Goal: Task Accomplishment & Management: Use online tool/utility

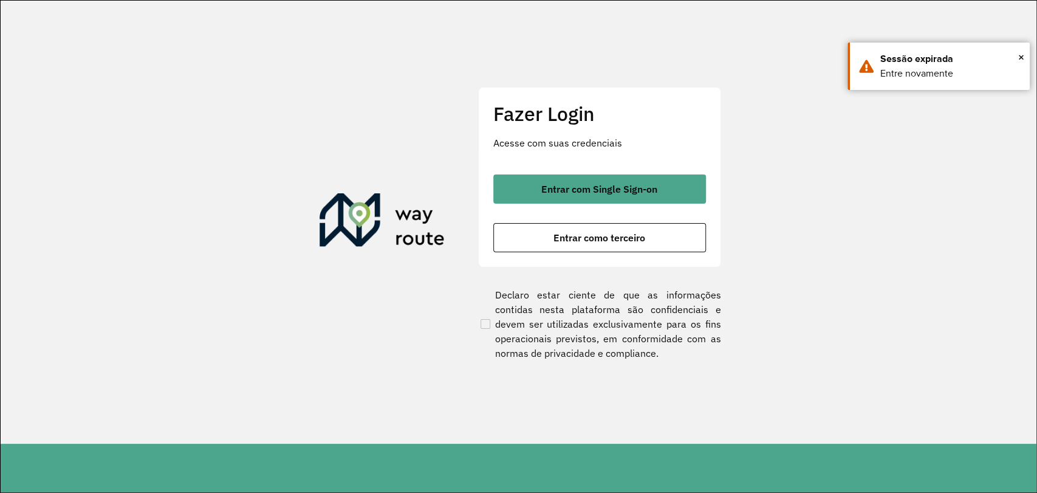
click at [577, 173] on div "Fazer Login Acesse com suas credenciais Entrar com Single Sign-on Entrar como t…" at bounding box center [599, 177] width 243 height 180
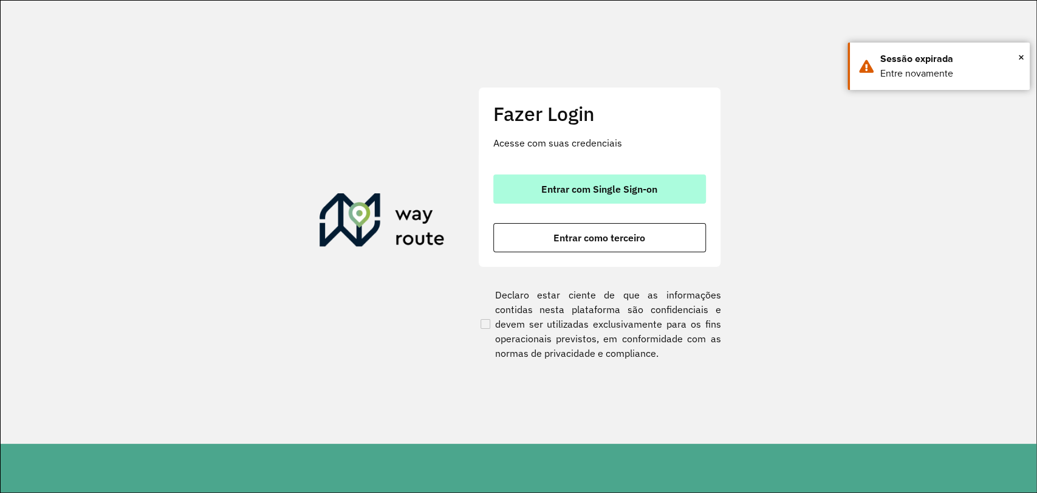
click at [572, 184] on span "Entrar com Single Sign-on" at bounding box center [599, 189] width 116 height 10
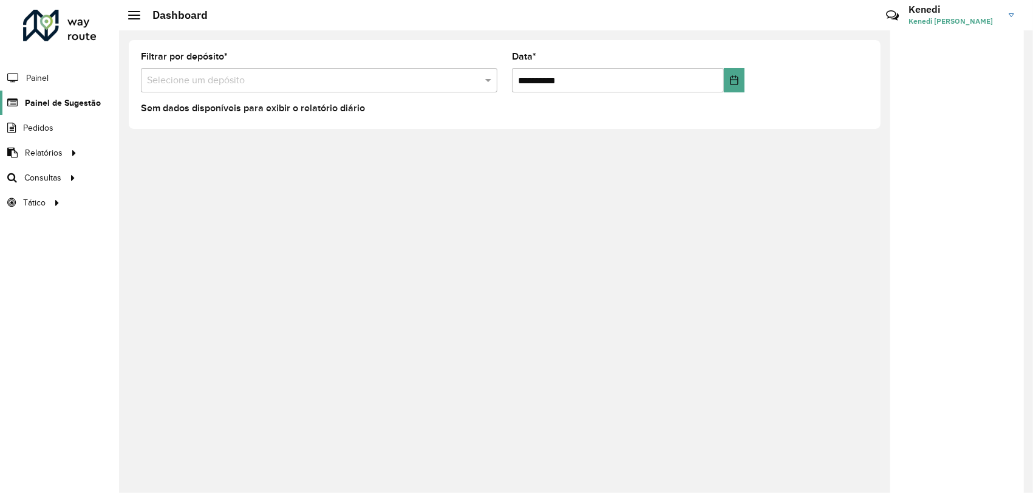
click at [58, 100] on span "Painel de Sugestão" at bounding box center [63, 103] width 76 height 13
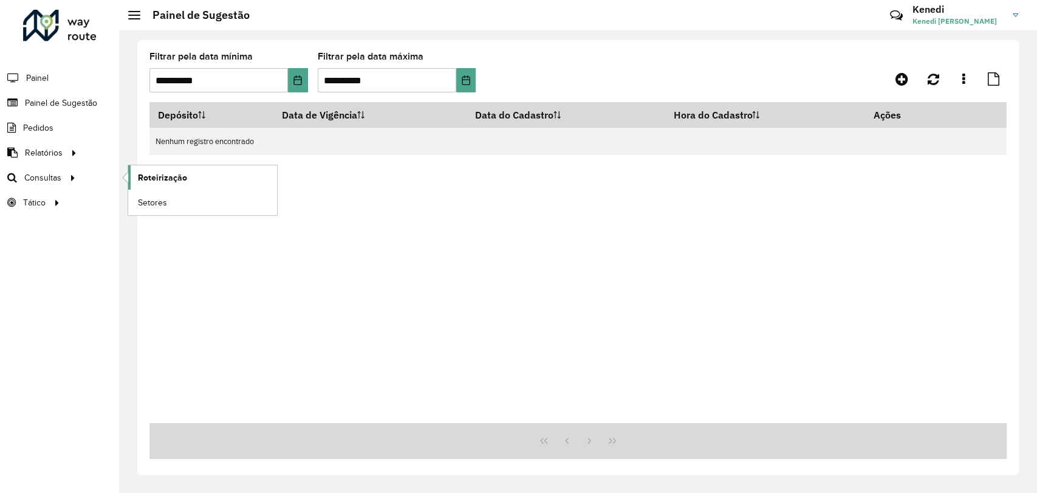
click at [158, 173] on span "Roteirização" at bounding box center [162, 177] width 49 height 13
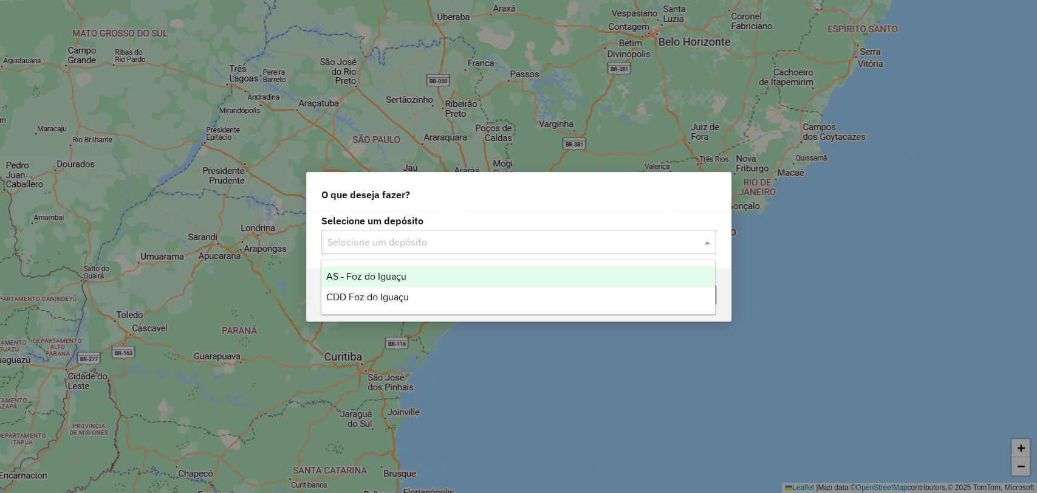
click at [544, 247] on input "text" at bounding box center [506, 242] width 358 height 15
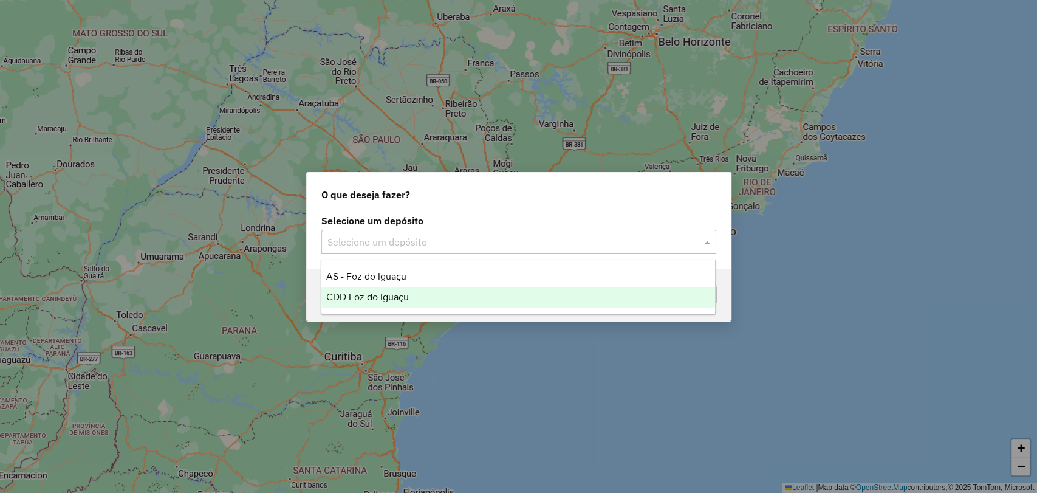
click at [402, 292] on span "CDD Foz do Iguaçu" at bounding box center [367, 297] width 83 height 10
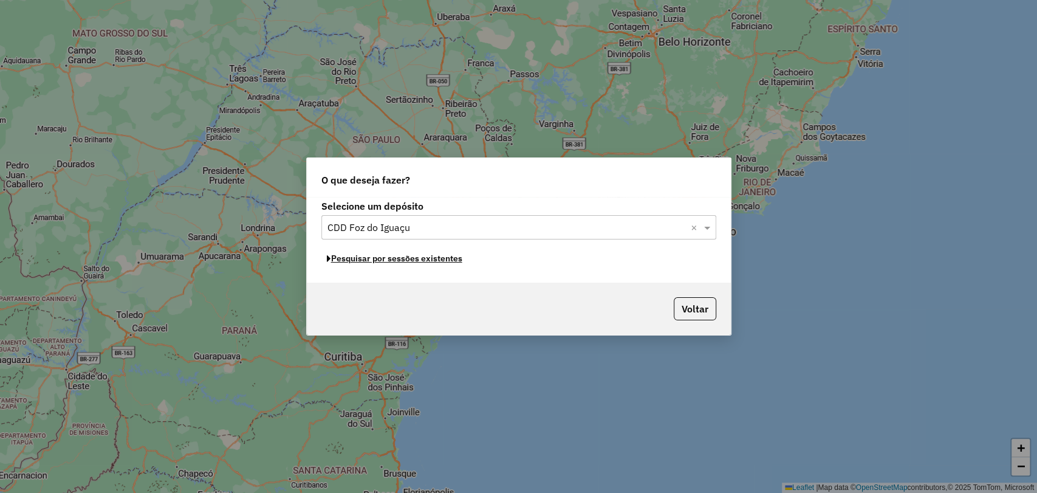
click at [408, 262] on button "Pesquisar por sessões existentes" at bounding box center [394, 258] width 146 height 19
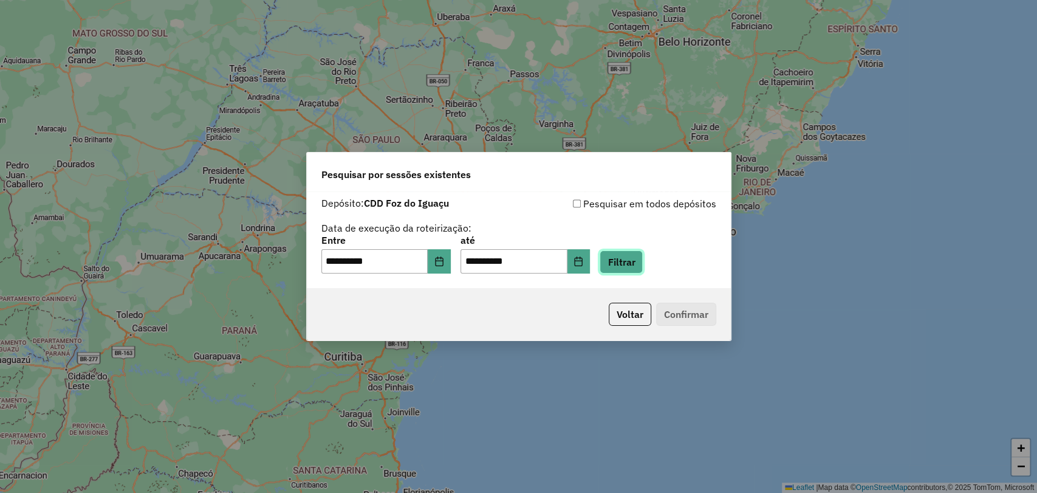
click at [636, 257] on button "Filtrar" at bounding box center [621, 261] width 43 height 23
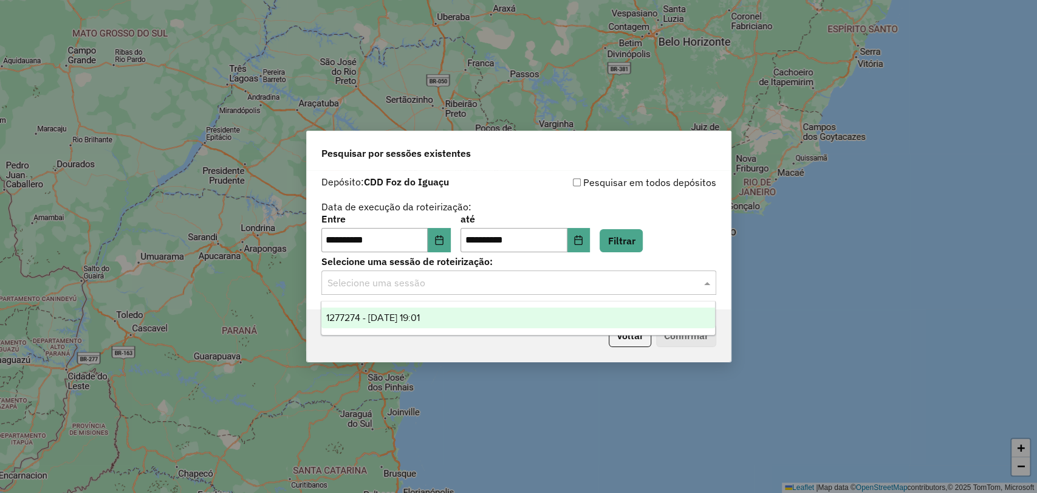
click at [464, 290] on div "Selecione uma sessão" at bounding box center [518, 282] width 395 height 24
click at [445, 314] on div "1277274 - 17/09/2025 19:01" at bounding box center [518, 317] width 394 height 21
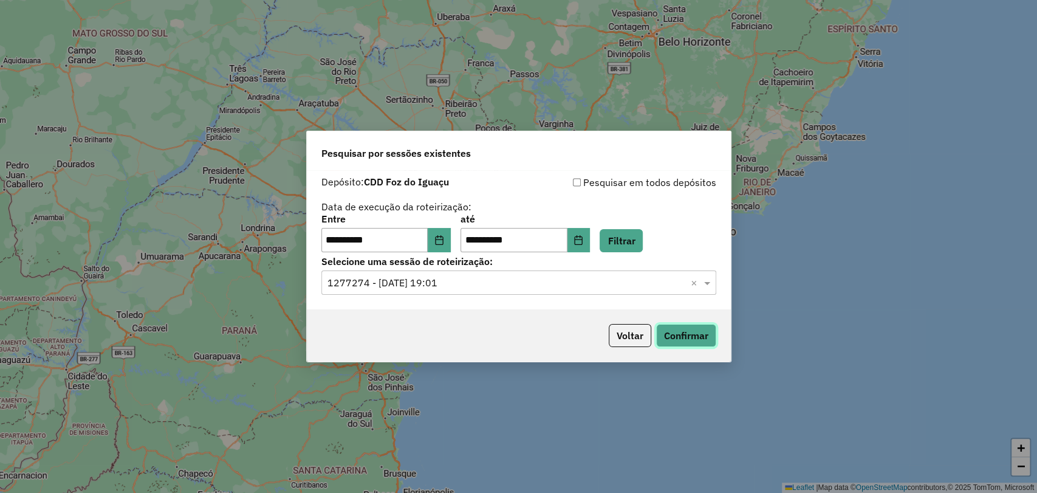
click at [692, 329] on button "Confirmar" at bounding box center [686, 335] width 60 height 23
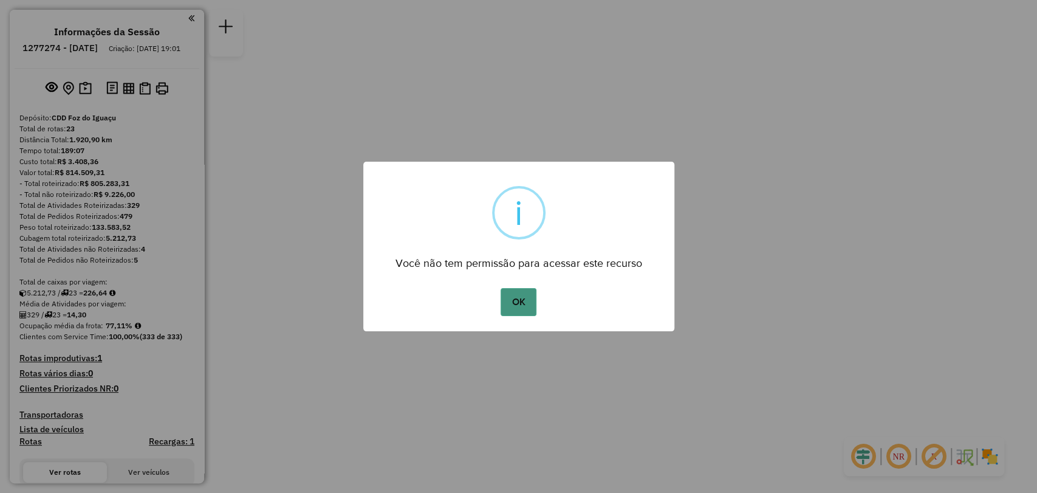
click at [520, 307] on button "OK" at bounding box center [519, 302] width 36 height 28
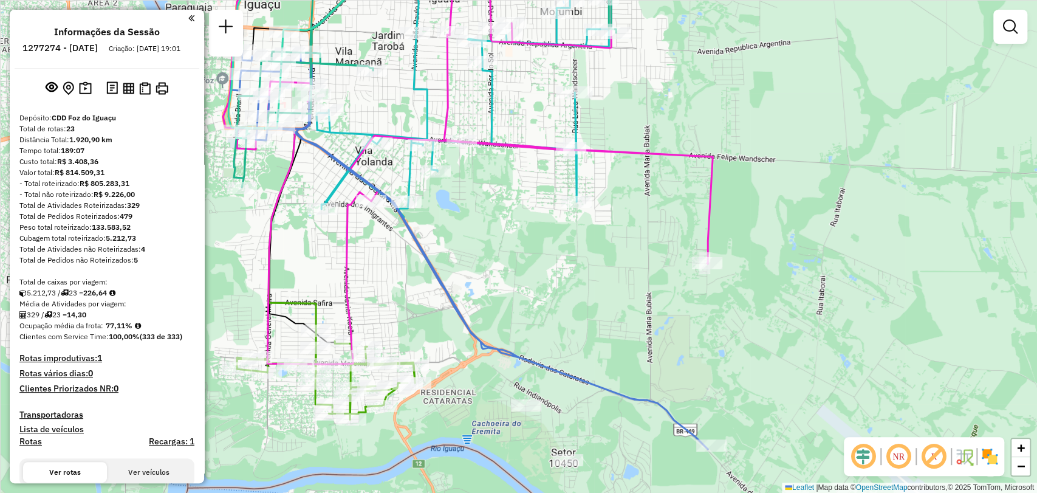
drag, startPoint x: 482, startPoint y: 291, endPoint x: 397, endPoint y: 141, distance: 172.2
click at [397, 140] on div "Janela de atendimento Grade de atendimento Capacidade Transportadoras Veículos …" at bounding box center [518, 246] width 1037 height 493
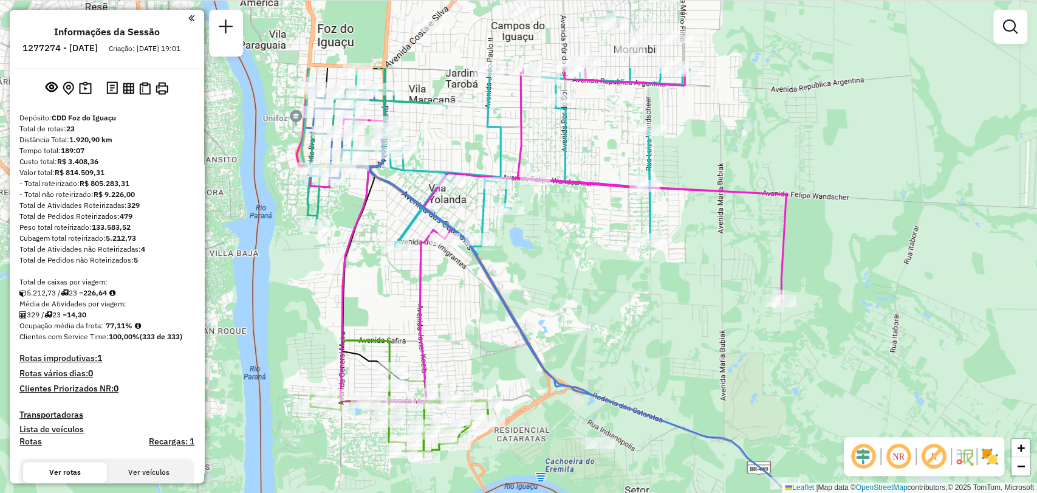
drag, startPoint x: 340, startPoint y: 157, endPoint x: 478, endPoint y: 263, distance: 174.6
click at [482, 287] on div "Janela de atendimento Grade de atendimento Capacidade Transportadoras Veículos …" at bounding box center [518, 246] width 1037 height 493
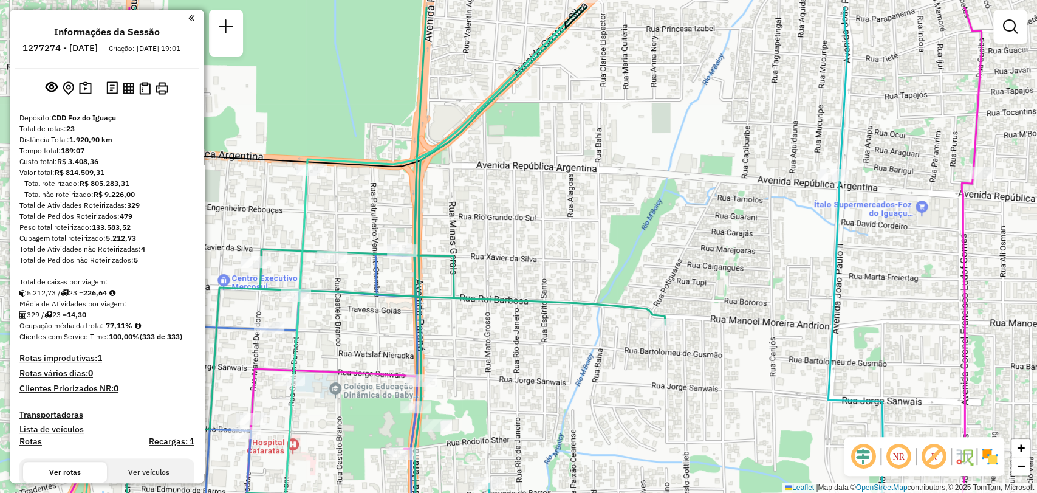
drag, startPoint x: 456, startPoint y: 194, endPoint x: 471, endPoint y: 221, distance: 31.6
click at [471, 223] on div "Janela de atendimento Grade de atendimento Capacidade Transportadoras Veículos …" at bounding box center [518, 246] width 1037 height 493
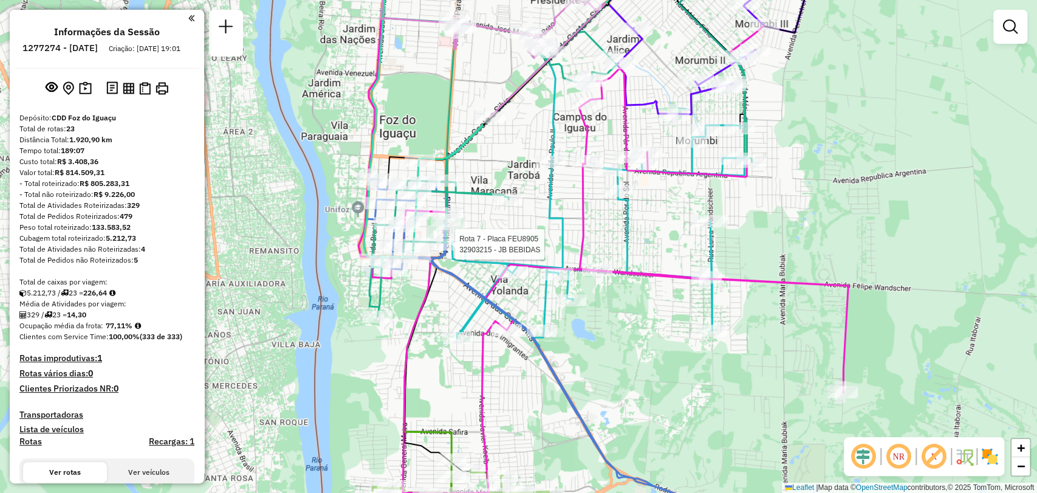
select select "**********"
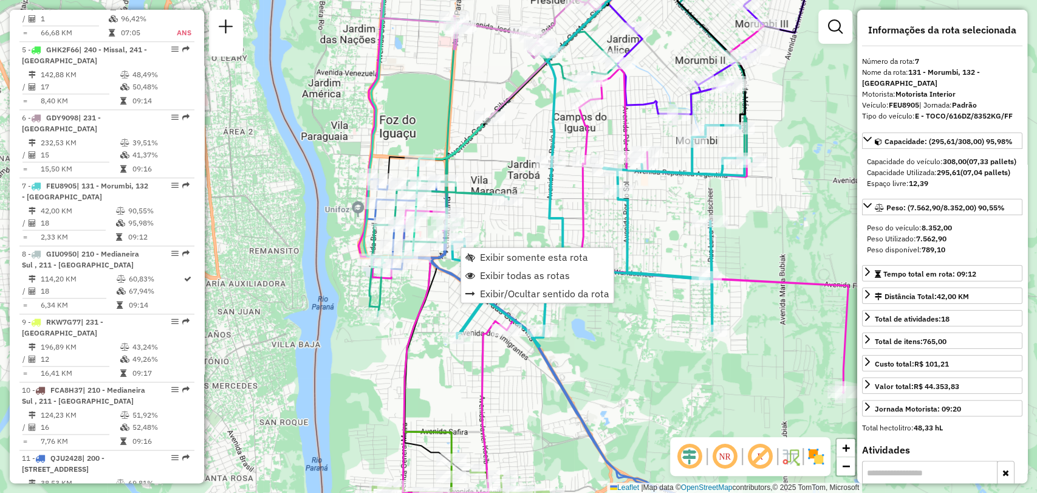
scroll to position [894, 0]
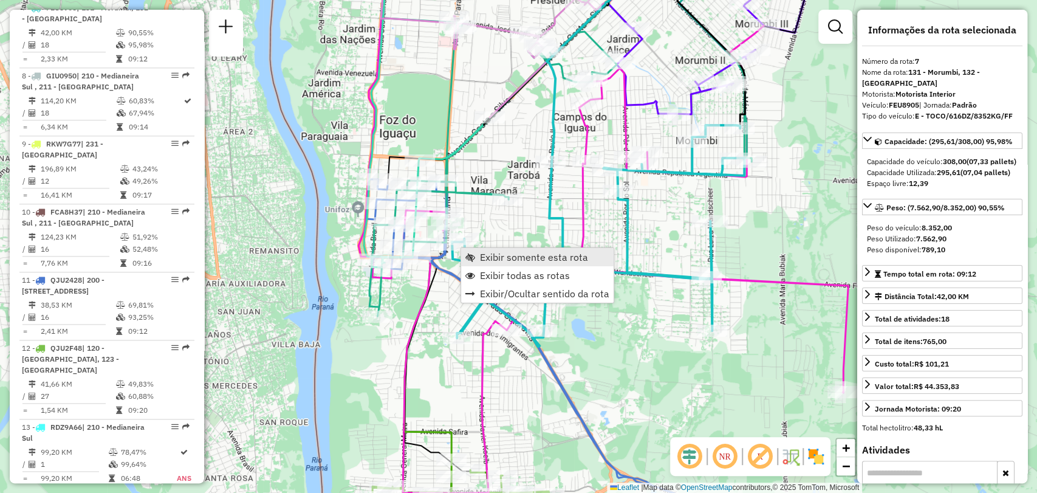
click at [510, 262] on span "Exibir somente esta rota" at bounding box center [534, 257] width 108 height 10
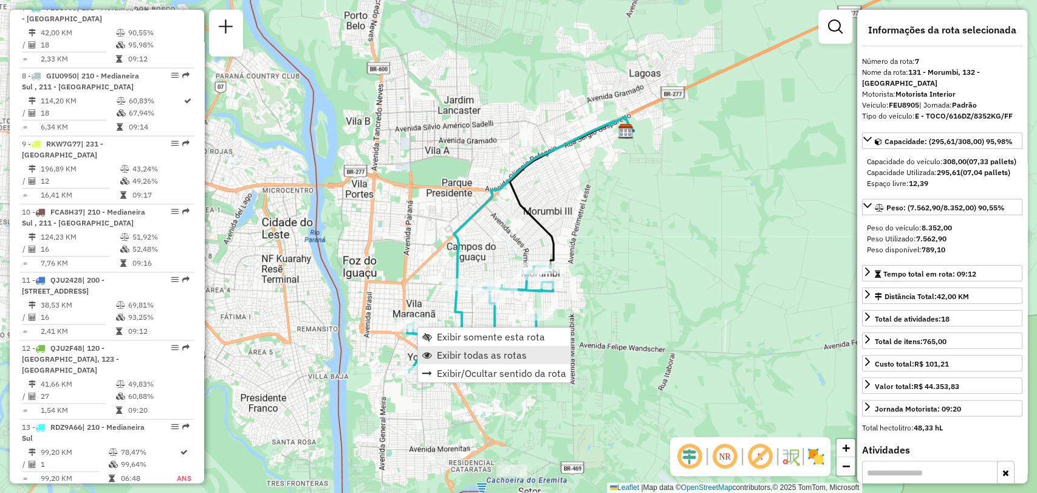
click at [459, 356] on span "Exibir todas as rotas" at bounding box center [482, 355] width 90 height 10
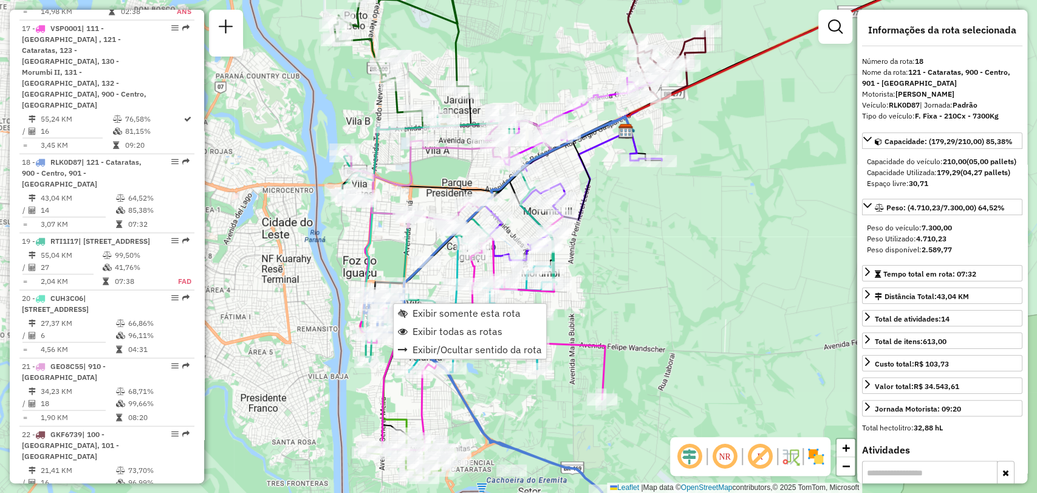
scroll to position [1696, 0]
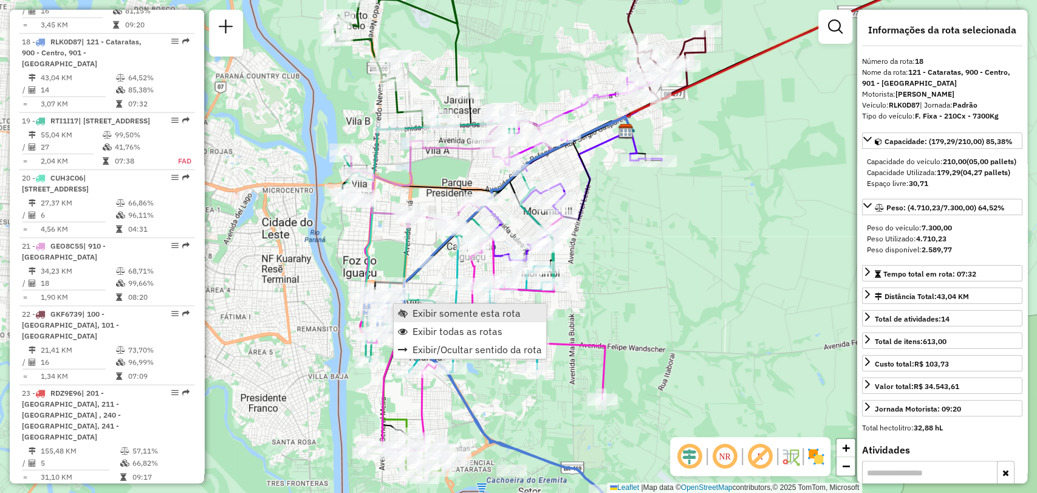
click at [424, 315] on span "Exibir somente esta rota" at bounding box center [467, 313] width 108 height 10
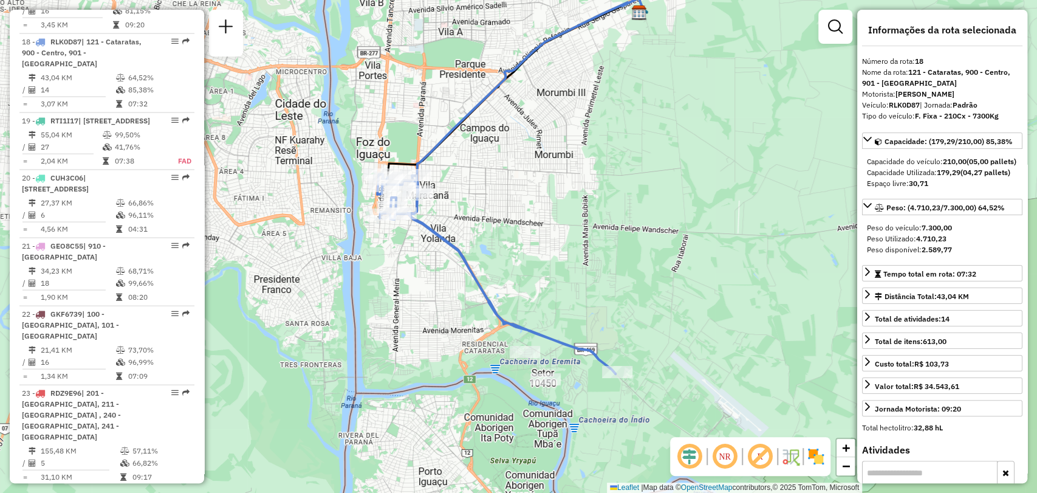
drag, startPoint x: 653, startPoint y: 374, endPoint x: 543, endPoint y: 152, distance: 247.3
click at [544, 154] on div "Janela de atendimento Grade de atendimento Capacidade Transportadoras Veículos …" at bounding box center [518, 246] width 1037 height 493
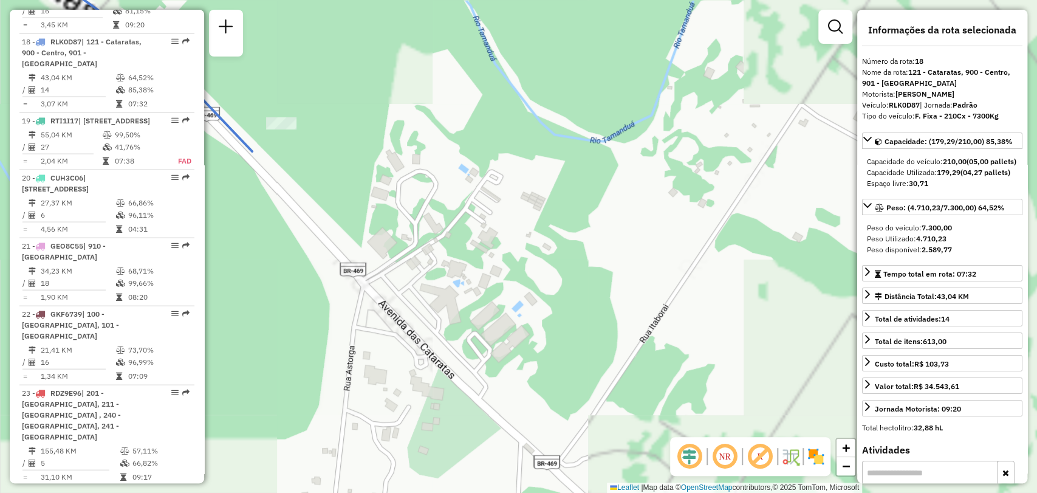
drag, startPoint x: 393, startPoint y: 215, endPoint x: 639, endPoint y: 251, distance: 248.1
click at [639, 251] on div "Janela de atendimento Grade de atendimento Capacidade Transportadoras Veículos …" at bounding box center [518, 246] width 1037 height 493
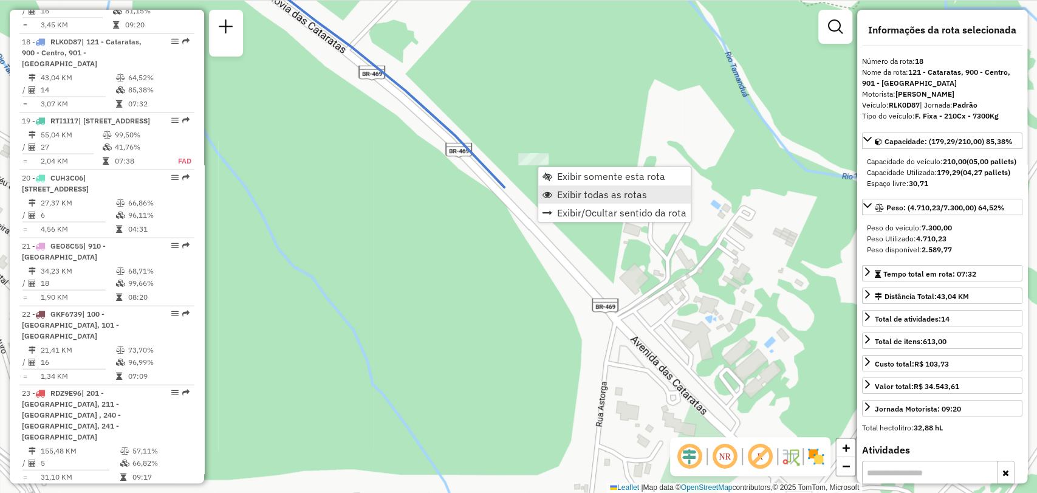
click at [581, 198] on span "Exibir todas as rotas" at bounding box center [602, 195] width 90 height 10
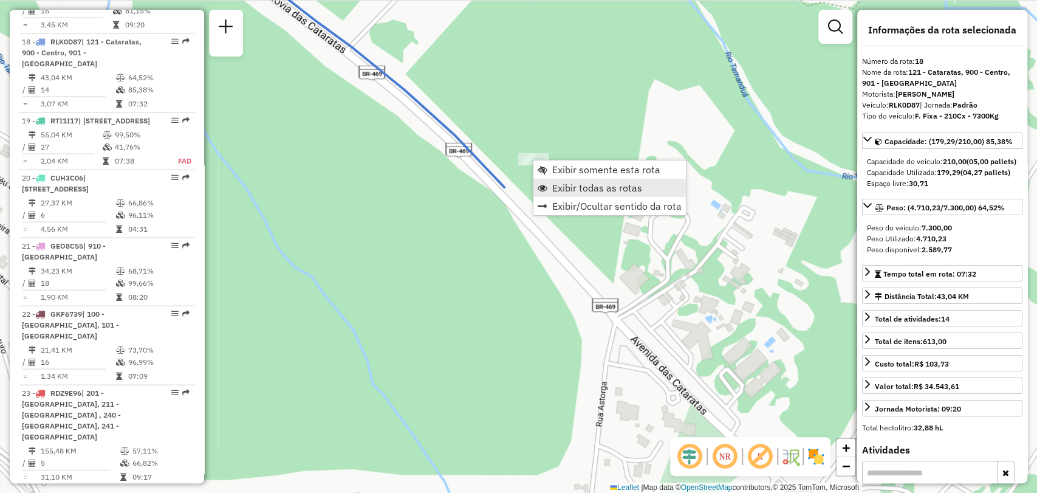
click at [575, 188] on span "Exibir todas as rotas" at bounding box center [597, 188] width 90 height 10
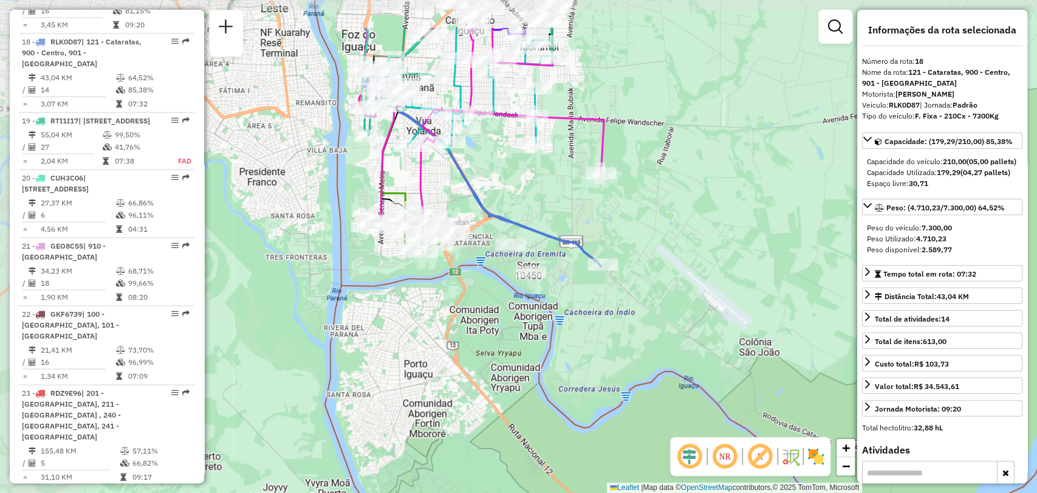
drag, startPoint x: 360, startPoint y: 84, endPoint x: 442, endPoint y: 162, distance: 113.9
click at [442, 162] on div "Janela de atendimento Grade de atendimento Capacidade Transportadoras Veículos …" at bounding box center [518, 246] width 1037 height 493
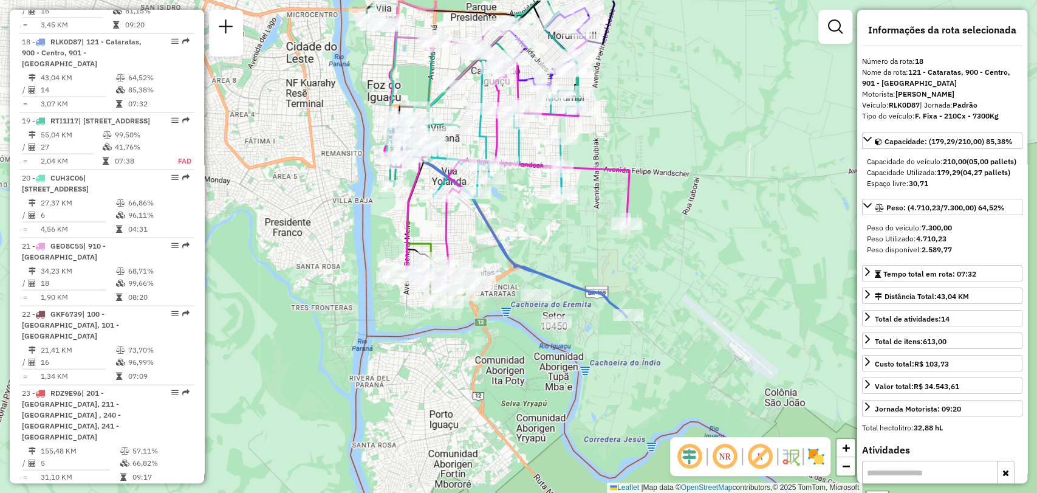
drag, startPoint x: 516, startPoint y: 166, endPoint x: 539, endPoint y: 213, distance: 52.2
click at [539, 213] on div "Janela de atendimento Grade de atendimento Capacidade Transportadoras Veículos …" at bounding box center [518, 246] width 1037 height 493
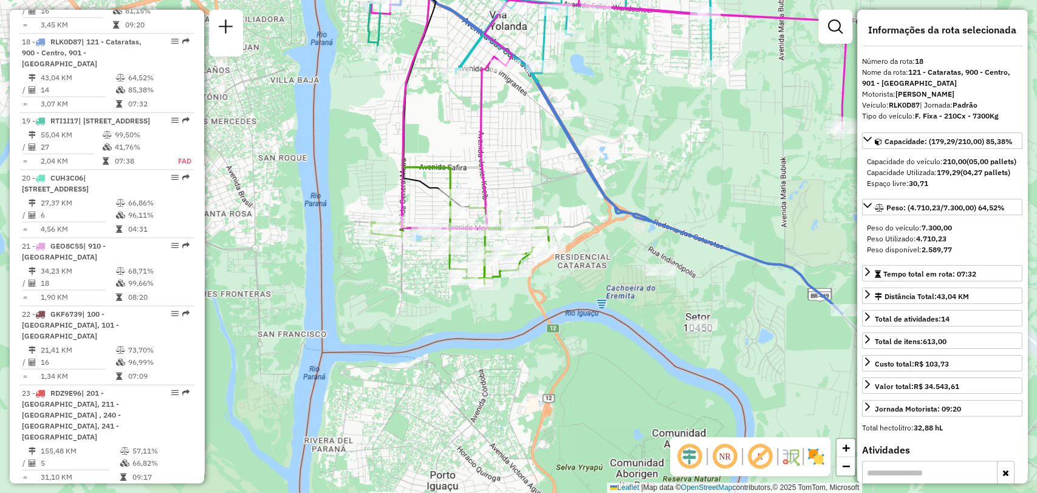
drag, startPoint x: 533, startPoint y: 235, endPoint x: 587, endPoint y: 174, distance: 81.3
click at [587, 174] on div "Janela de atendimento Grade de atendimento Capacidade Transportadoras Veículos …" at bounding box center [518, 246] width 1037 height 493
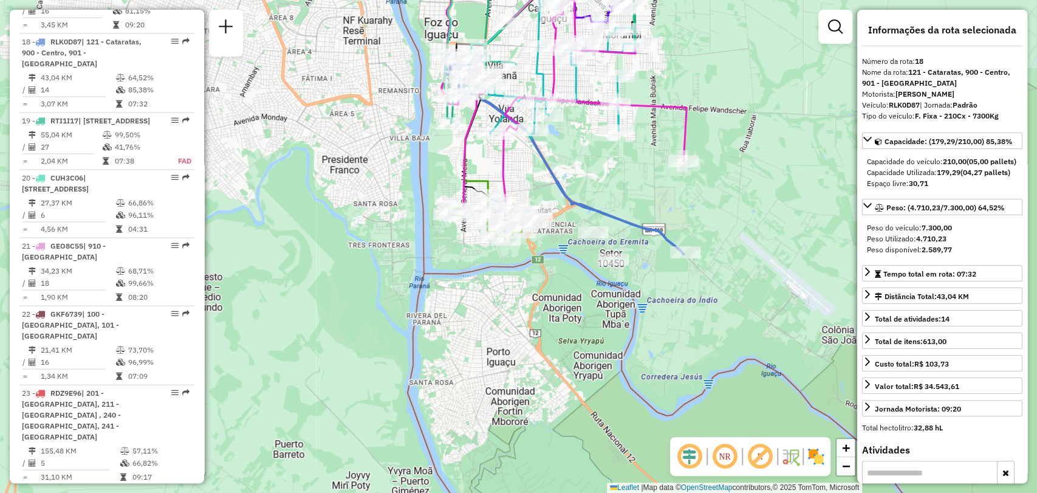
drag, startPoint x: 515, startPoint y: 146, endPoint x: 612, endPoint y: 203, distance: 112.4
click at [476, 162] on div "Janela de atendimento Grade de atendimento Capacidade Transportadoras Veículos …" at bounding box center [518, 246] width 1037 height 493
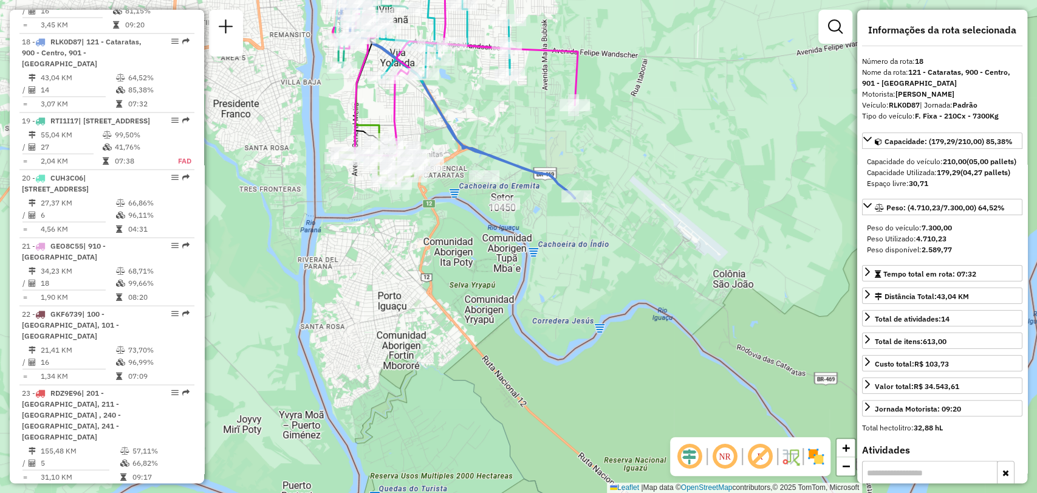
drag, startPoint x: 739, startPoint y: 278, endPoint x: 652, endPoint y: 242, distance: 94.2
click at [652, 242] on div "Janela de atendimento Grade de atendimento Capacidade Transportadoras Veículos …" at bounding box center [518, 246] width 1037 height 493
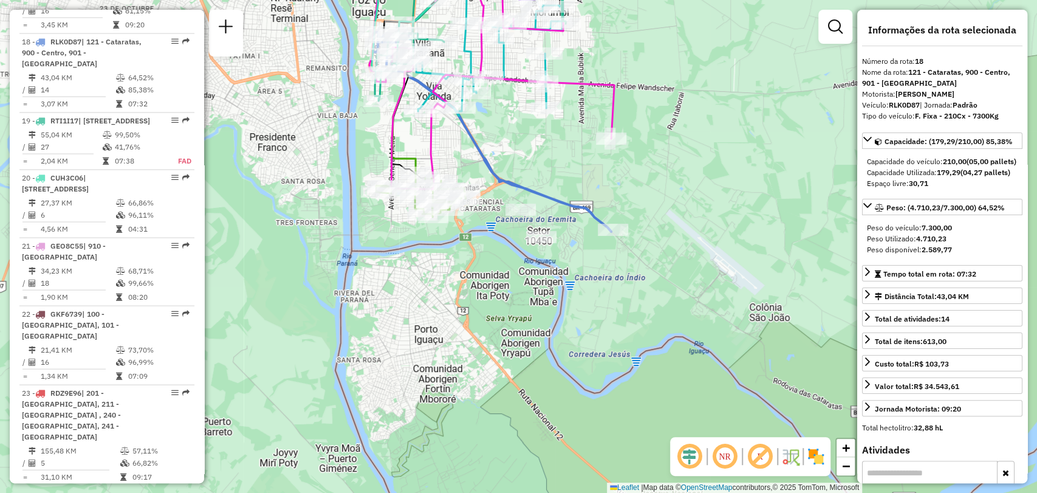
drag, startPoint x: 515, startPoint y: 160, endPoint x: 564, endPoint y: 204, distance: 65.4
click at [564, 204] on div "Janela de atendimento Grade de atendimento Capacidade Transportadoras Veículos …" at bounding box center [518, 246] width 1037 height 493
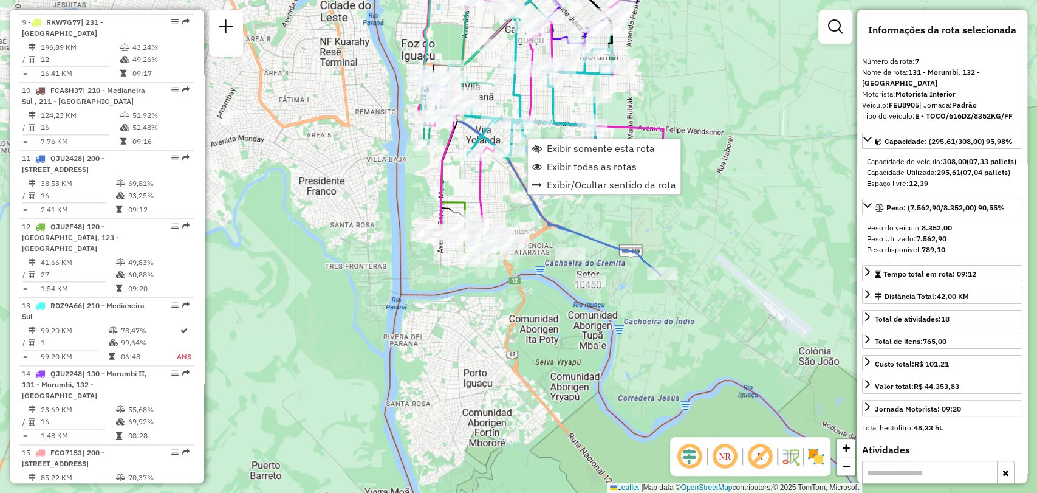
scroll to position [894, 0]
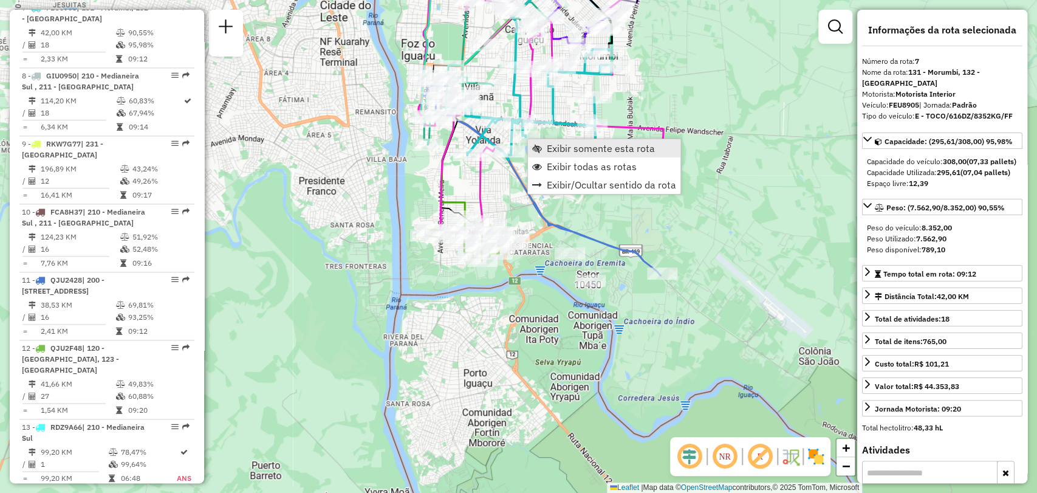
click at [549, 148] on span "Exibir somente esta rota" at bounding box center [601, 148] width 108 height 10
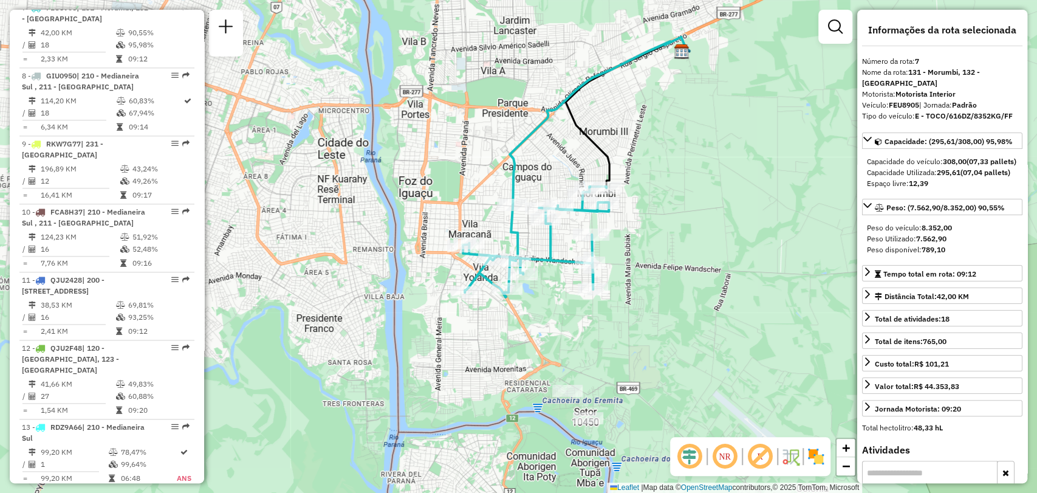
drag, startPoint x: 508, startPoint y: 328, endPoint x: 565, endPoint y: 248, distance: 98.5
click at [565, 247] on div "Janela de atendimento Grade de atendimento Capacidade Transportadoras Veículos …" at bounding box center [518, 246] width 1037 height 493
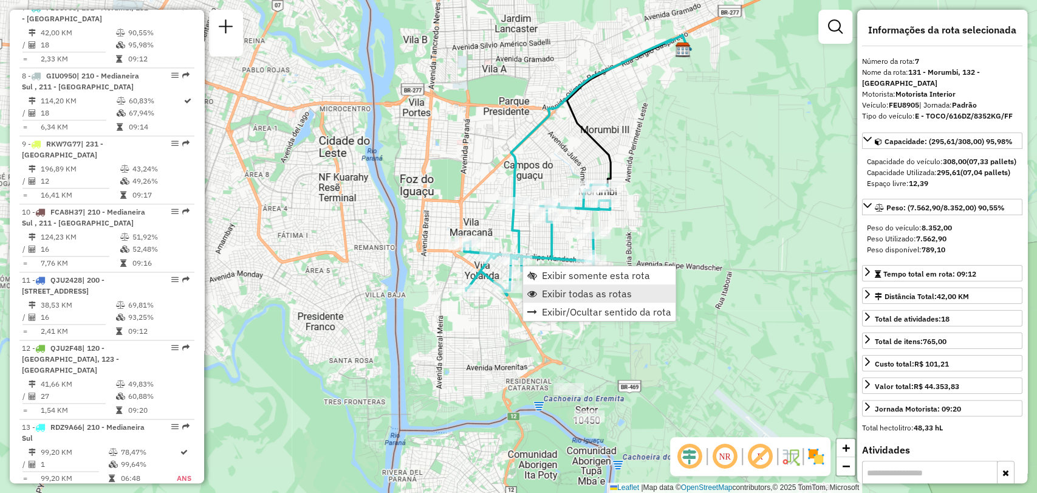
click at [561, 292] on span "Exibir todas as rotas" at bounding box center [587, 294] width 90 height 10
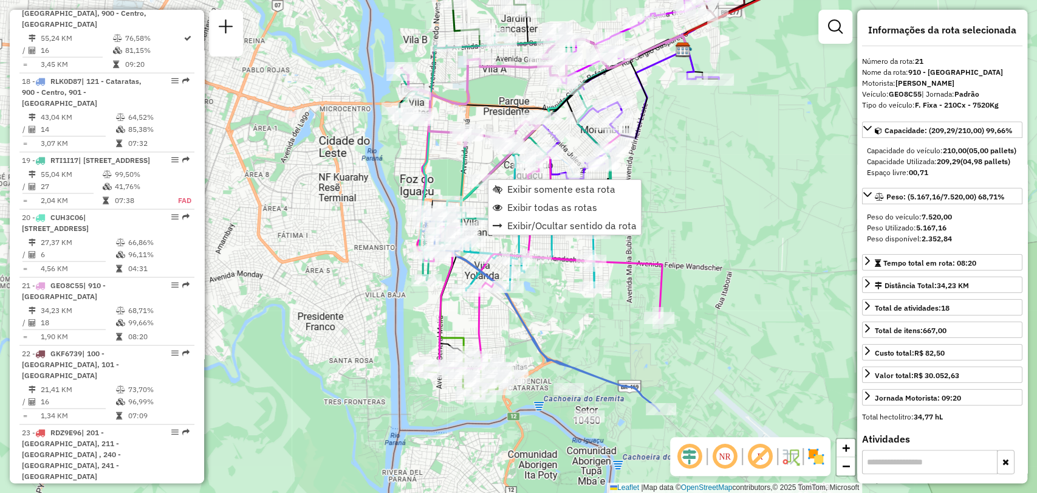
scroll to position [1911, 0]
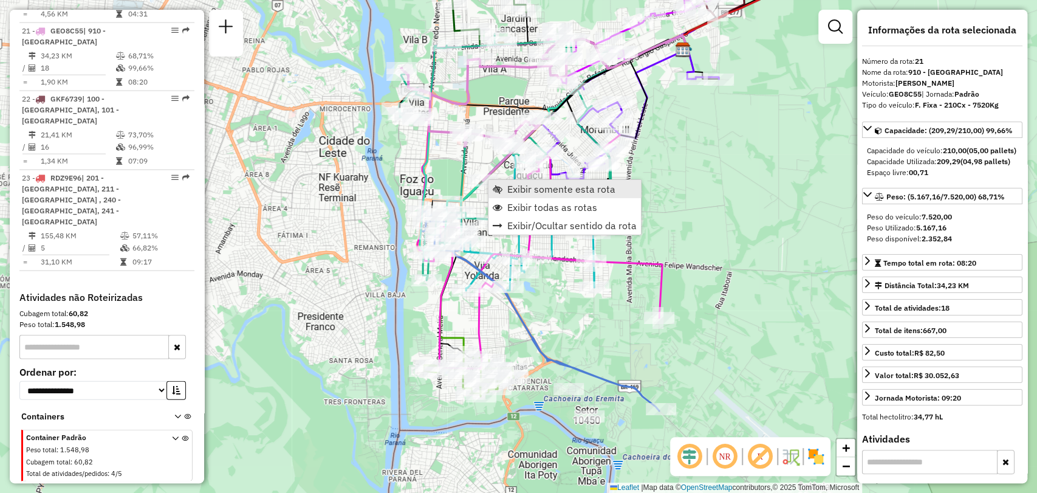
click at [529, 190] on span "Exibir somente esta rota" at bounding box center [561, 189] width 108 height 10
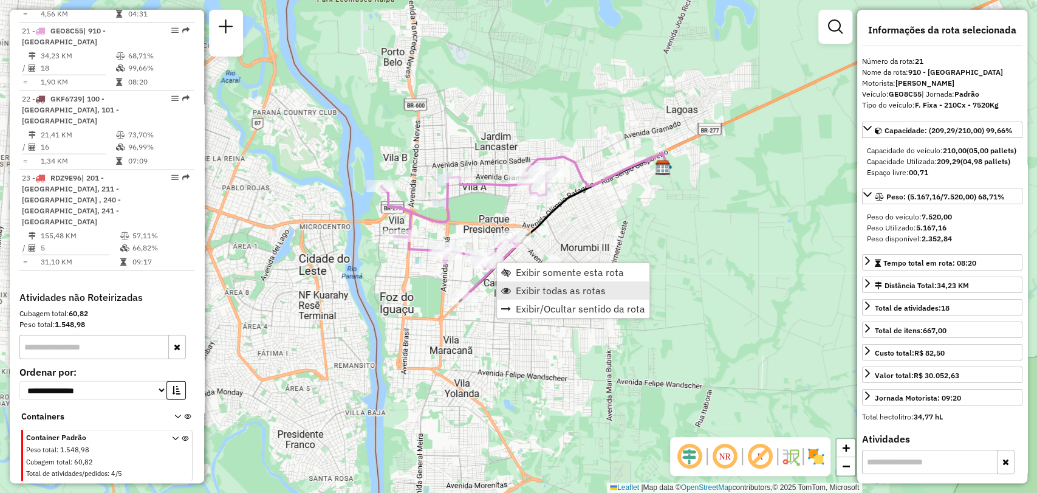
click at [525, 289] on span "Exibir todas as rotas" at bounding box center [561, 291] width 90 height 10
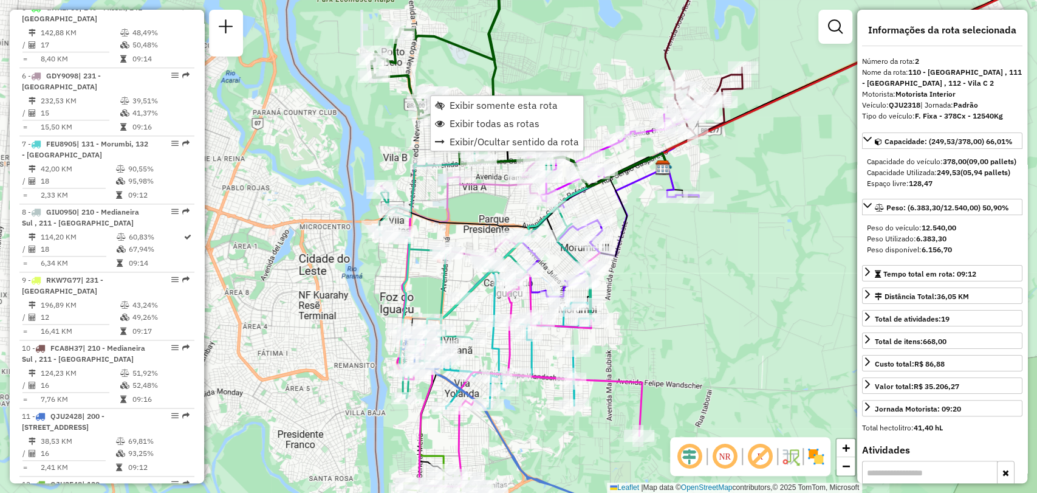
scroll to position [554, 0]
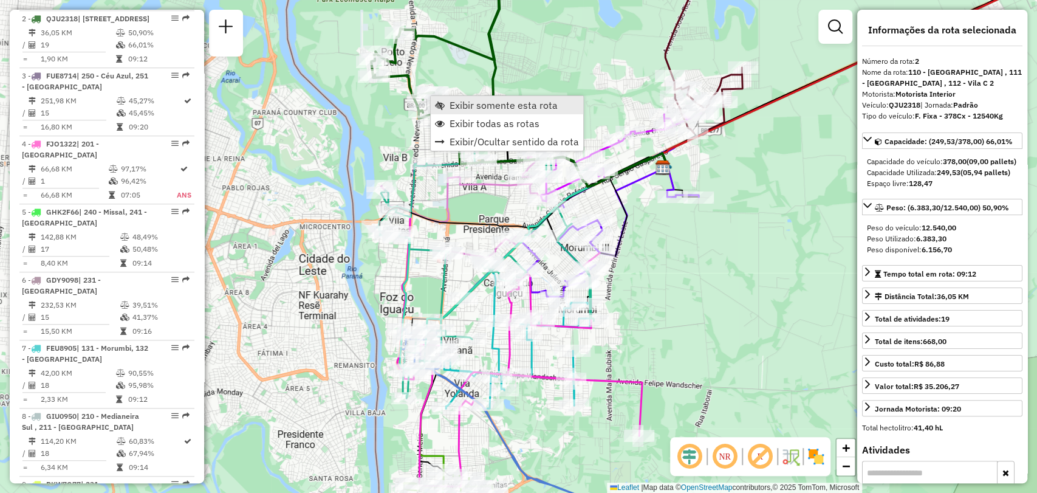
drag, startPoint x: 482, startPoint y: 102, endPoint x: 476, endPoint y: 104, distance: 6.3
click at [476, 104] on span "Exibir somente esta rota" at bounding box center [504, 105] width 108 height 10
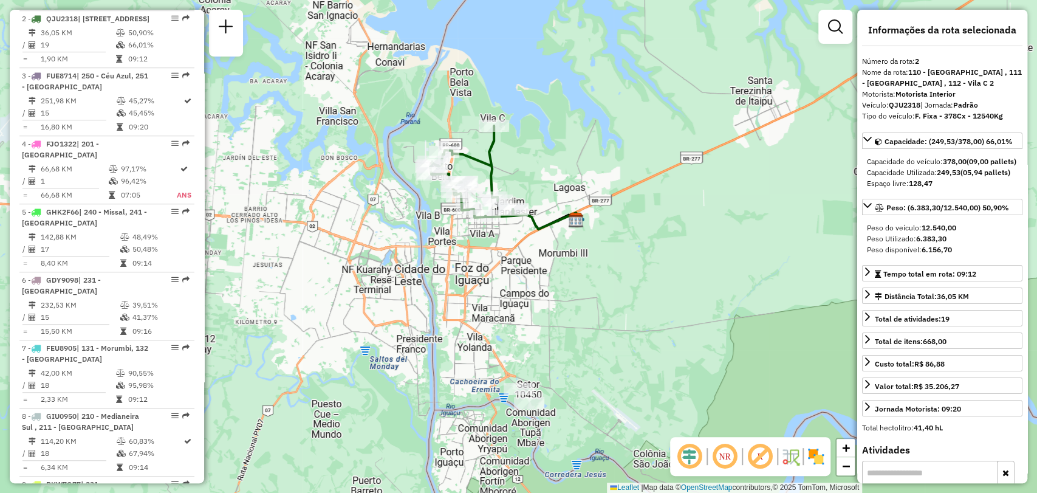
drag, startPoint x: 575, startPoint y: 209, endPoint x: 574, endPoint y: 197, distance: 11.6
click at [574, 197] on div "Janela de atendimento Grade de atendimento Capacidade Transportadoras Veículos …" at bounding box center [518, 246] width 1037 height 493
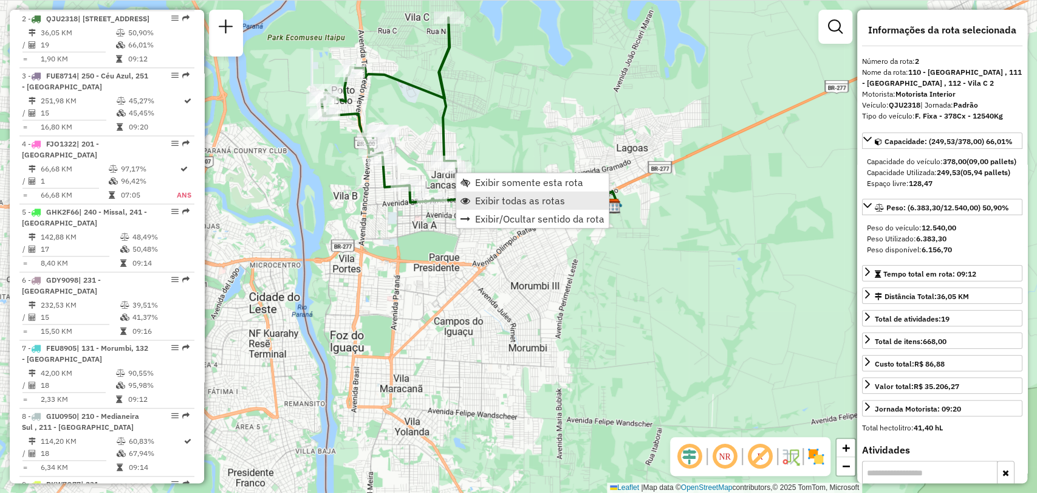
click at [505, 196] on span "Exibir todas as rotas" at bounding box center [520, 201] width 90 height 10
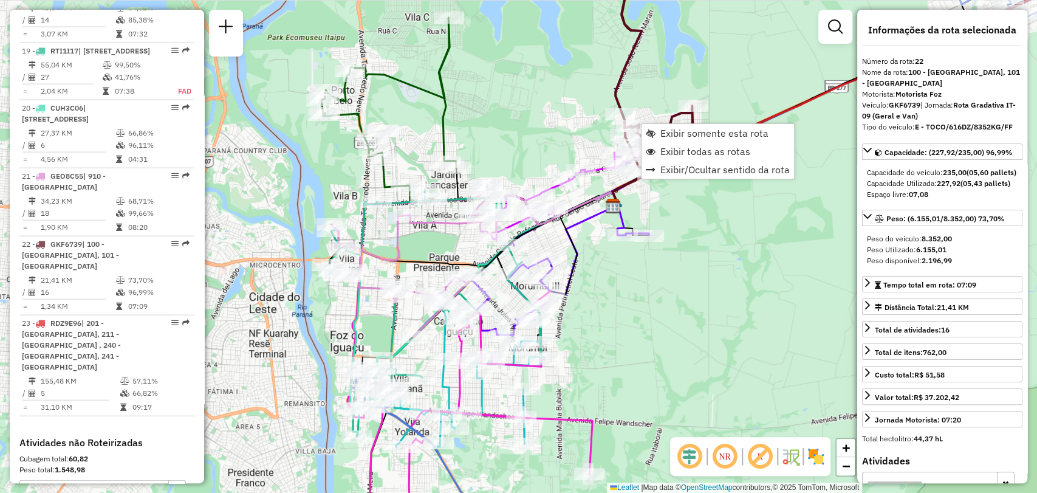
scroll to position [1920, 0]
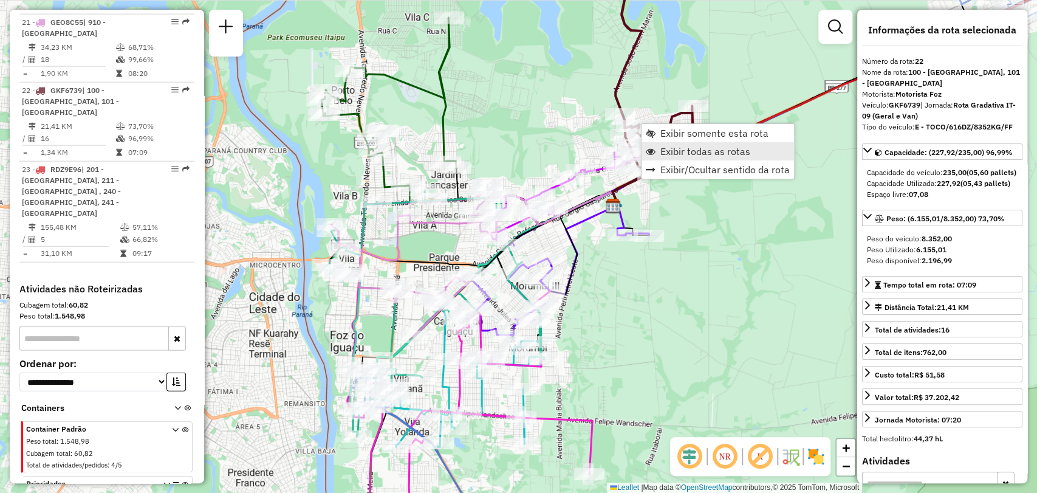
click at [678, 146] on span "Exibir todas as rotas" at bounding box center [705, 151] width 90 height 10
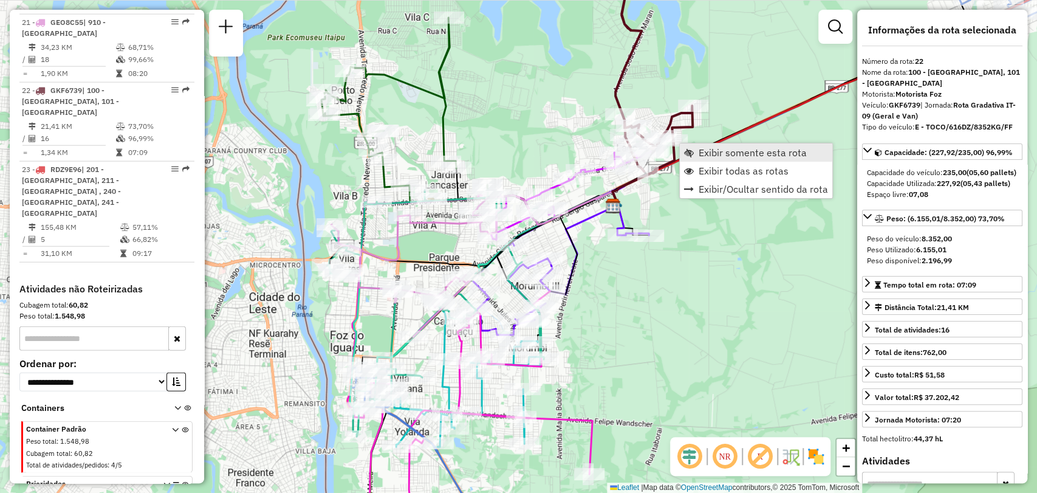
click at [718, 154] on span "Exibir somente esta rota" at bounding box center [753, 153] width 108 height 10
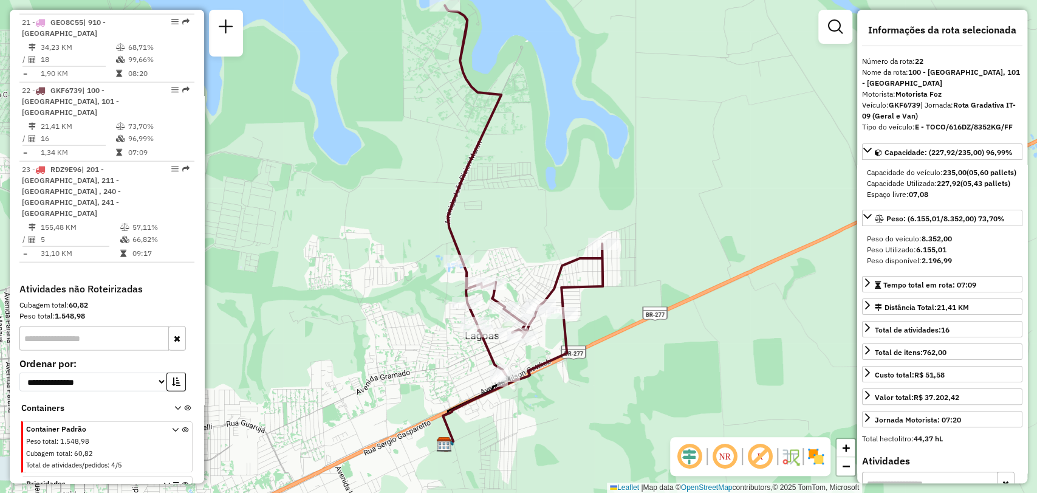
drag, startPoint x: 608, startPoint y: 194, endPoint x: 617, endPoint y: 132, distance: 62.6
click at [617, 133] on div "Janela de atendimento Grade de atendimento Capacidade Transportadoras Veículos …" at bounding box center [518, 246] width 1037 height 493
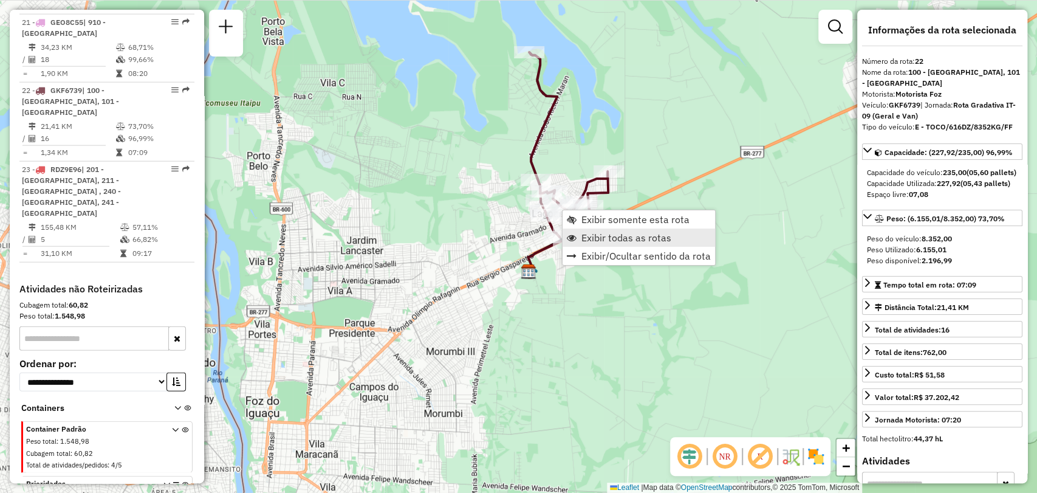
click at [612, 233] on span "Exibir todas as rotas" at bounding box center [626, 238] width 90 height 10
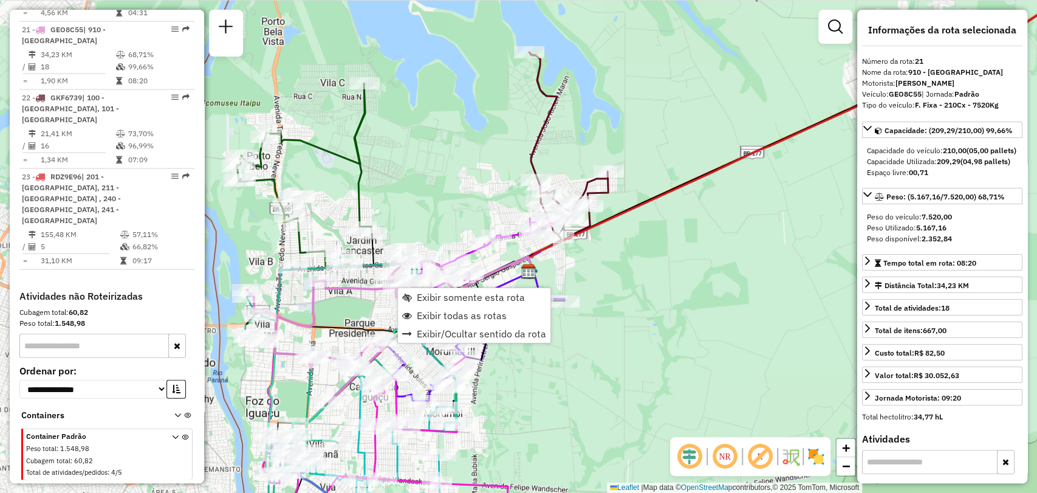
scroll to position [1911, 0]
click at [430, 307] on link "Exibir todas as rotas" at bounding box center [474, 315] width 152 height 18
click at [430, 301] on span "Exibir somente esta rota" at bounding box center [479, 297] width 108 height 10
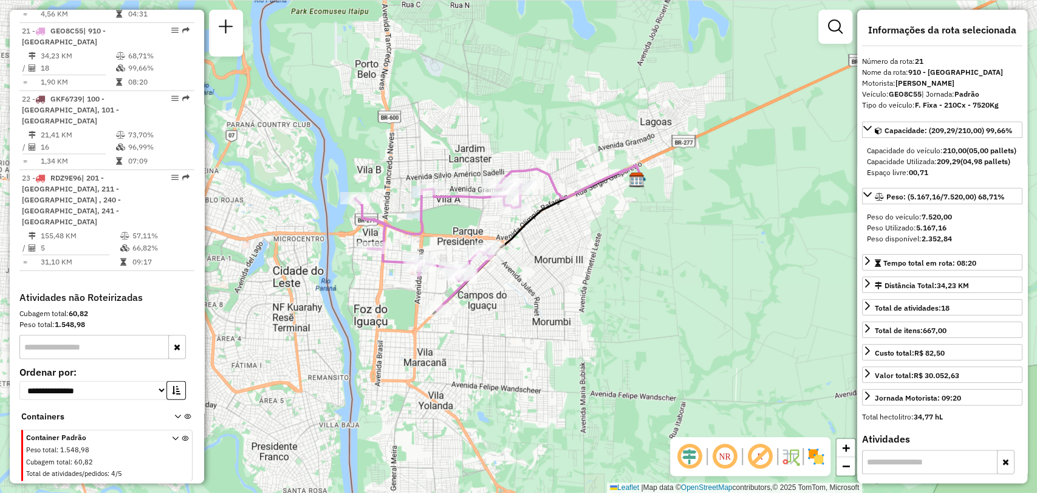
drag, startPoint x: 509, startPoint y: 230, endPoint x: 524, endPoint y: 227, distance: 15.5
click at [524, 227] on icon at bounding box center [537, 239] width 208 height 148
click at [549, 221] on span "Exibir todas as rotas" at bounding box center [575, 222] width 90 height 10
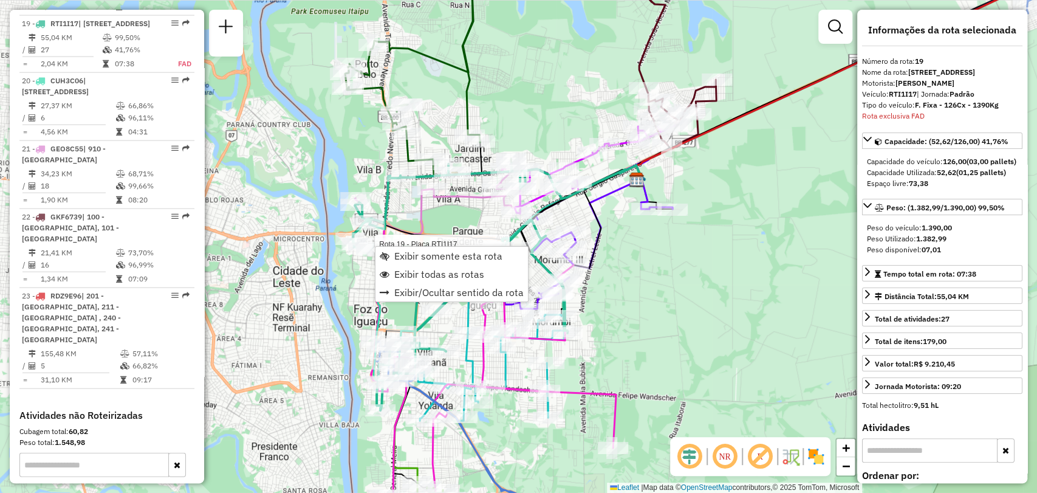
scroll to position [1764, 0]
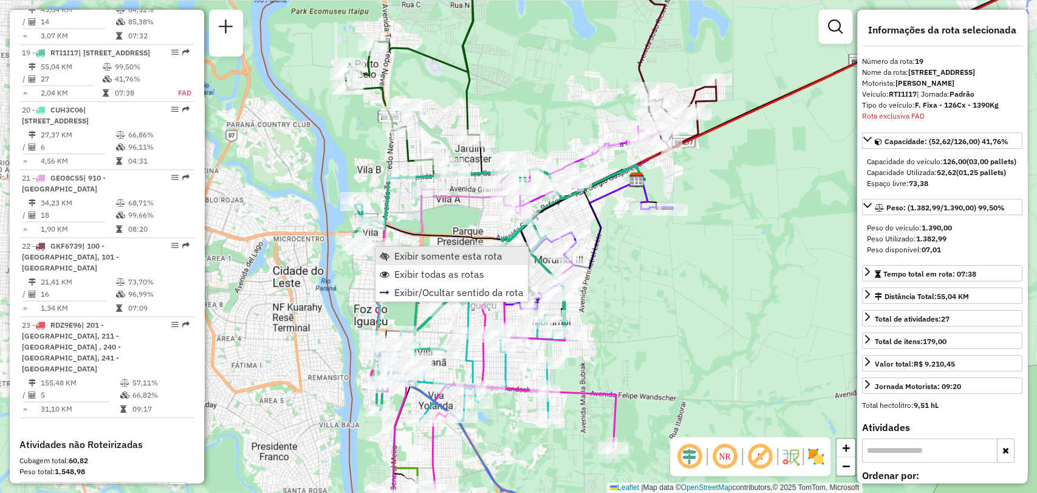
click at [410, 254] on span "Exibir somente esta rota" at bounding box center [448, 256] width 108 height 10
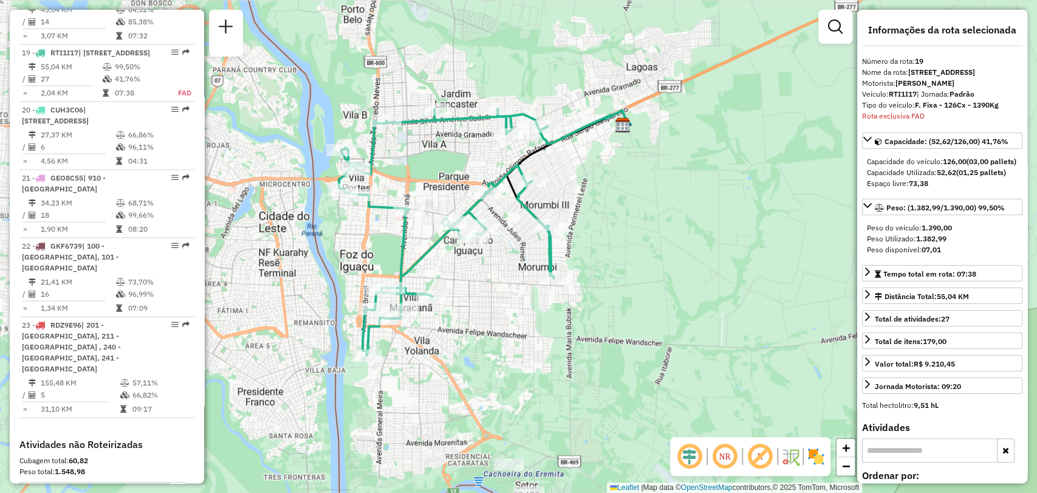
drag, startPoint x: 724, startPoint y: 267, endPoint x: 762, endPoint y: 238, distance: 47.6
click at [762, 238] on div "Janela de atendimento Grade de atendimento Capacidade Transportadoras Veículos …" at bounding box center [518, 246] width 1037 height 493
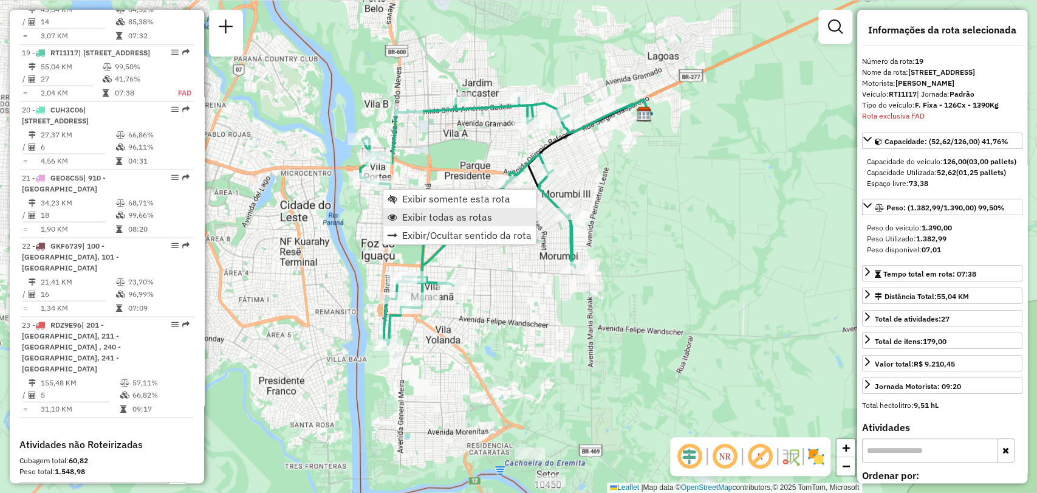
click at [411, 212] on span "Exibir todas as rotas" at bounding box center [447, 217] width 90 height 10
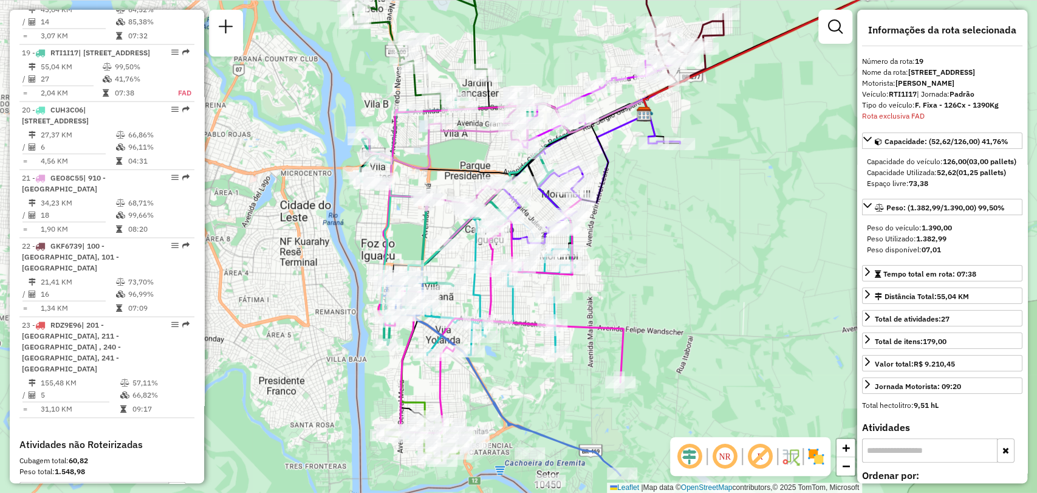
drag, startPoint x: 710, startPoint y: 232, endPoint x: 642, endPoint y: 225, distance: 69.0
click at [659, 227] on div "Janela de atendimento Grade de atendimento Capacidade Transportadoras Veículos …" at bounding box center [518, 246] width 1037 height 493
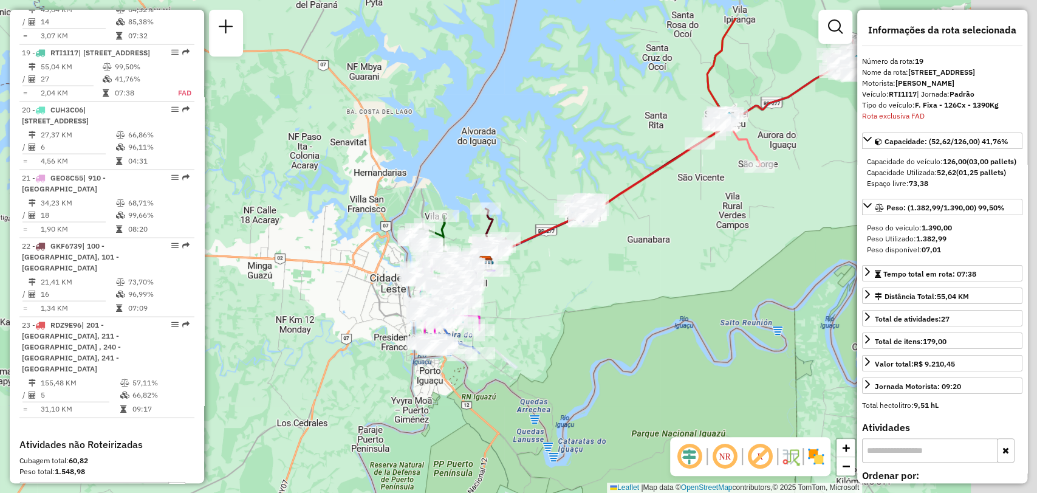
drag, startPoint x: 729, startPoint y: 171, endPoint x: 574, endPoint y: 239, distance: 169.8
click at [574, 239] on div "Janela de atendimento Grade de atendimento Capacidade Transportadoras Veículos …" at bounding box center [518, 246] width 1037 height 493
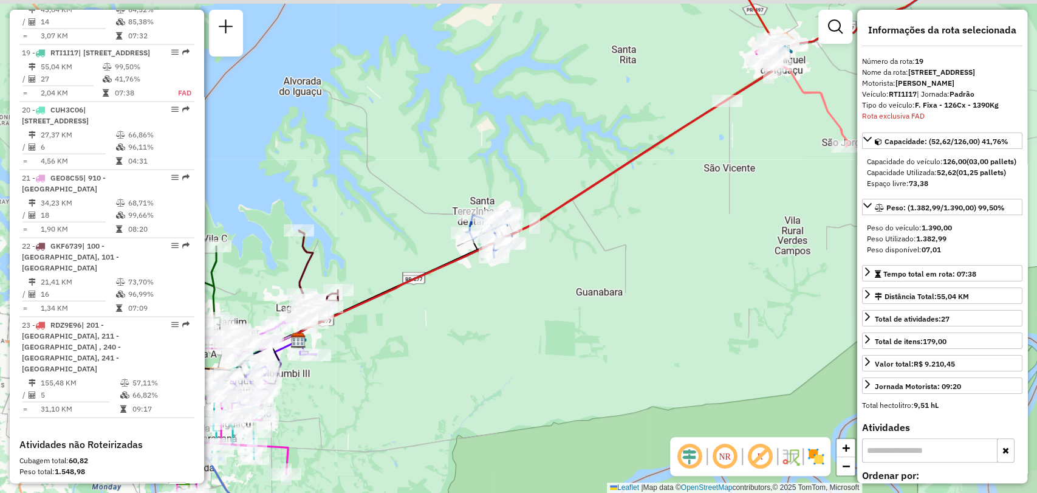
drag, startPoint x: 710, startPoint y: 152, endPoint x: 450, endPoint y: 219, distance: 268.6
click at [450, 219] on div "Janela de atendimento Grade de atendimento Capacidade Transportadoras Veículos …" at bounding box center [518, 246] width 1037 height 493
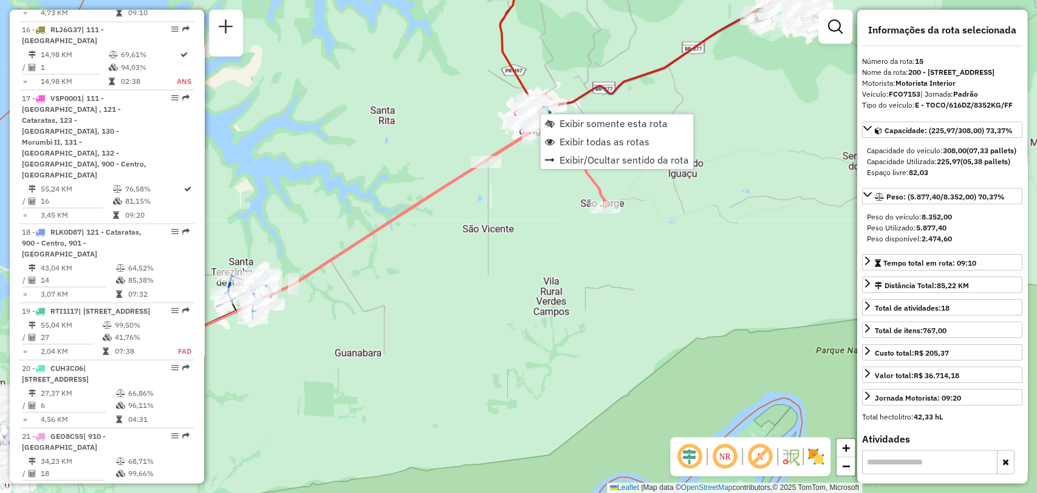
scroll to position [1461, 0]
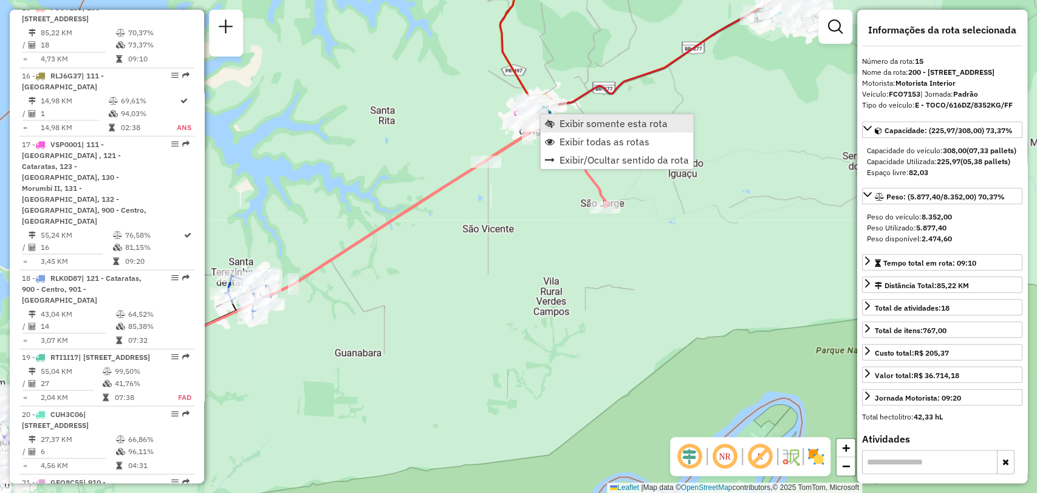
click at [564, 123] on span "Exibir somente esta rota" at bounding box center [614, 123] width 108 height 10
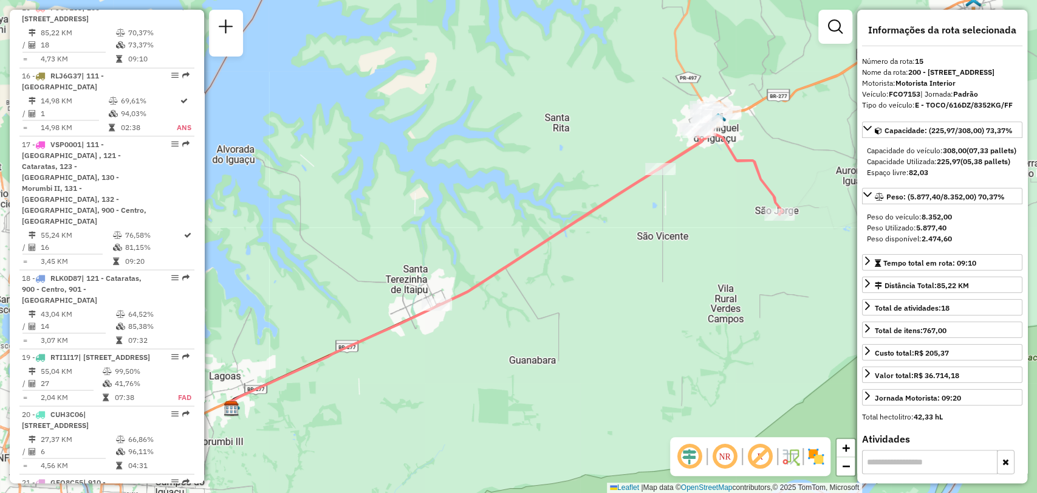
drag, startPoint x: 721, startPoint y: 155, endPoint x: 559, endPoint y: 202, distance: 169.0
click at [559, 201] on div "Janela de atendimento Grade de atendimento Capacidade Transportadoras Veículos …" at bounding box center [518, 246] width 1037 height 493
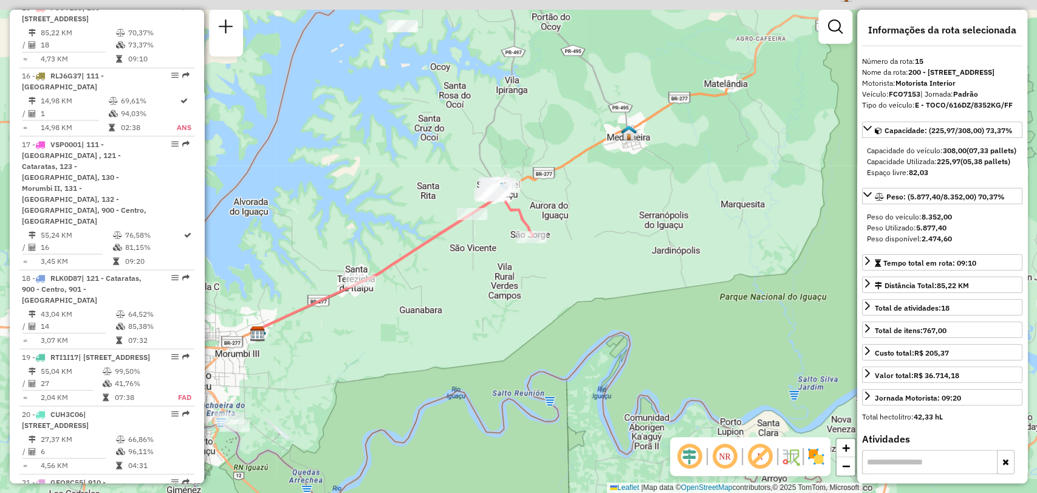
drag, startPoint x: 564, startPoint y: 197, endPoint x: 499, endPoint y: 233, distance: 73.9
click at [499, 233] on div "Janela de atendimento Grade de atendimento Capacidade Transportadoras Veículos …" at bounding box center [518, 246] width 1037 height 493
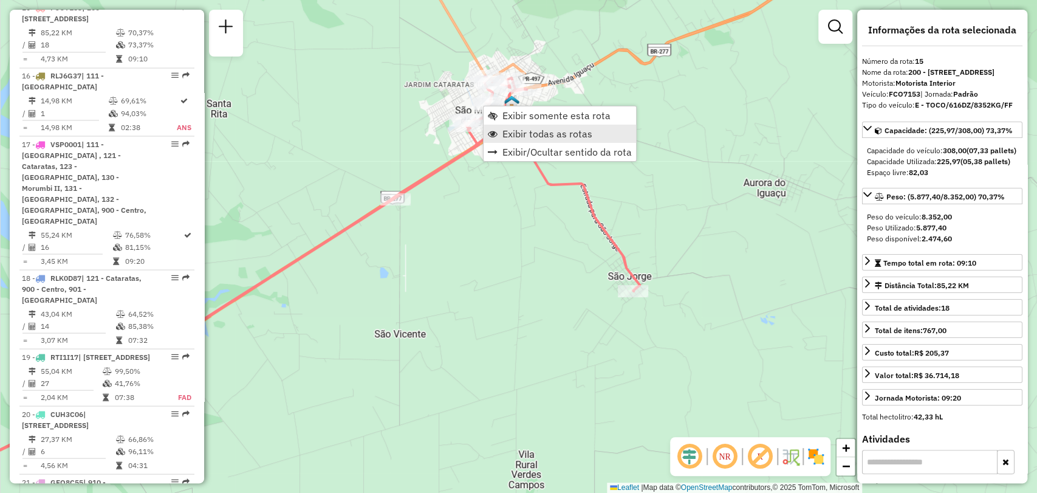
click at [527, 135] on span "Exibir todas as rotas" at bounding box center [547, 134] width 90 height 10
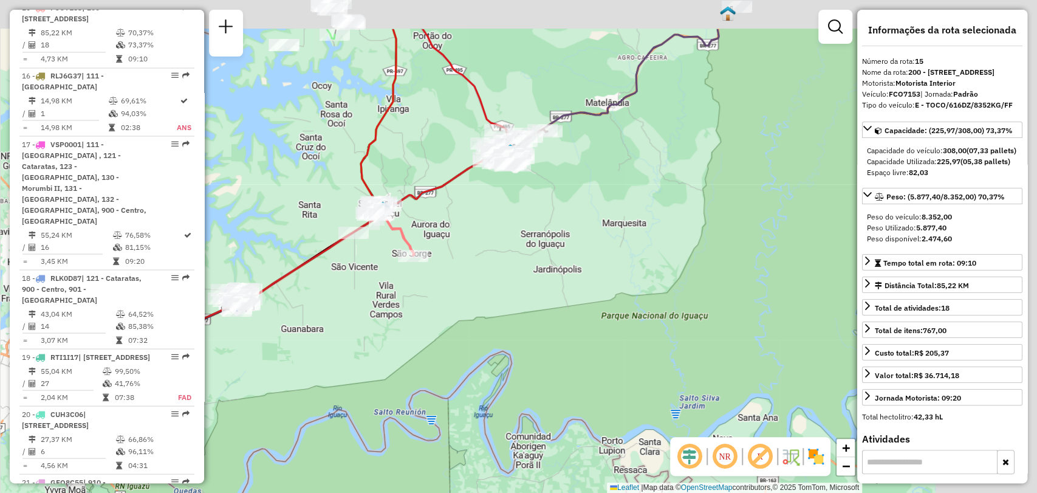
drag, startPoint x: 609, startPoint y: 102, endPoint x: 464, endPoint y: 186, distance: 167.7
click at [464, 186] on div "Janela de atendimento Grade de atendimento Capacidade Transportadoras Veículos …" at bounding box center [518, 246] width 1037 height 493
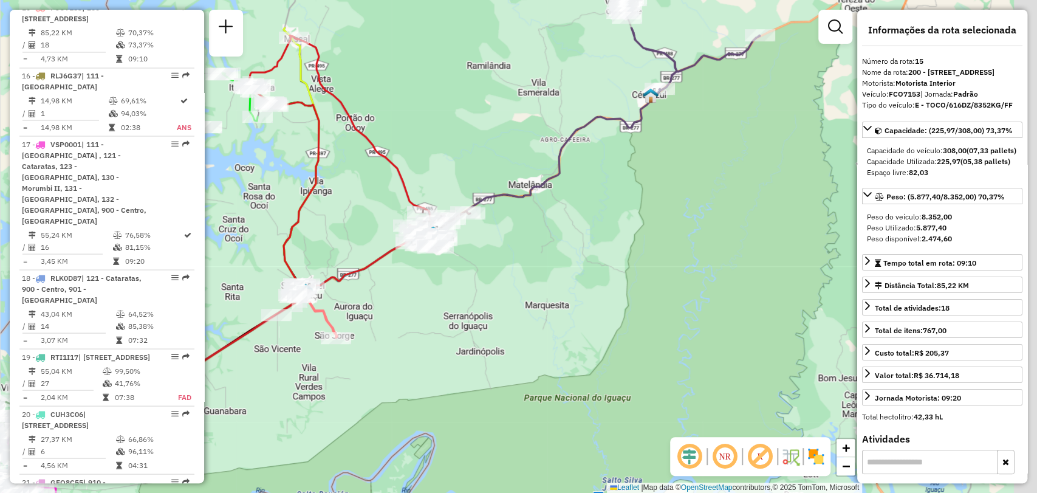
drag, startPoint x: 529, startPoint y: 160, endPoint x: 454, endPoint y: 245, distance: 113.2
click at [454, 245] on div "Rota 8 - Placa GIU0950 32908765 - [PERSON_NAME] 55694667972 Rota 8 - Placa GIU0…" at bounding box center [518, 246] width 1037 height 493
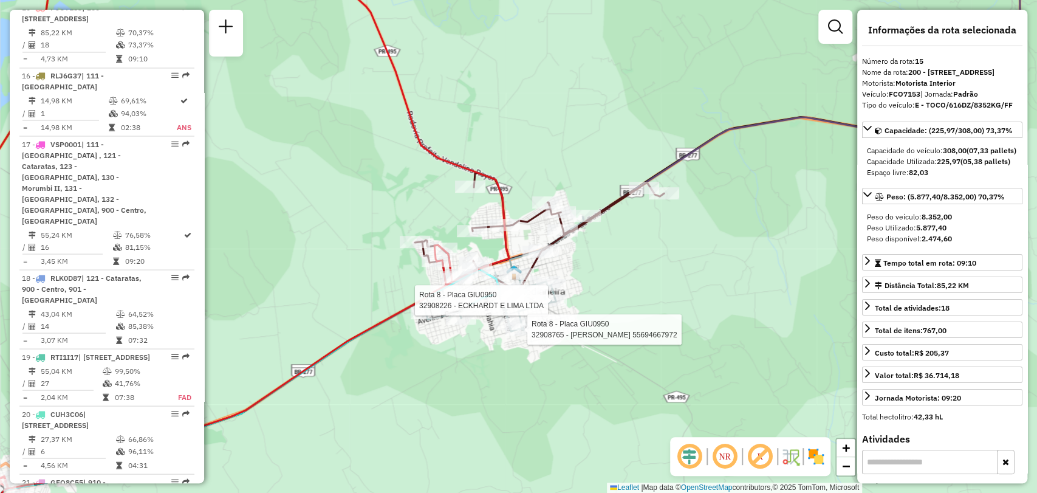
drag, startPoint x: 617, startPoint y: 230, endPoint x: 626, endPoint y: 210, distance: 21.8
click at [626, 211] on div "Rota 8 - Placa GIU0950 32908226 - ECKHARDT E LIMA LTDA Rota 8 - Placa GIU0950 3…" at bounding box center [518, 246] width 1037 height 493
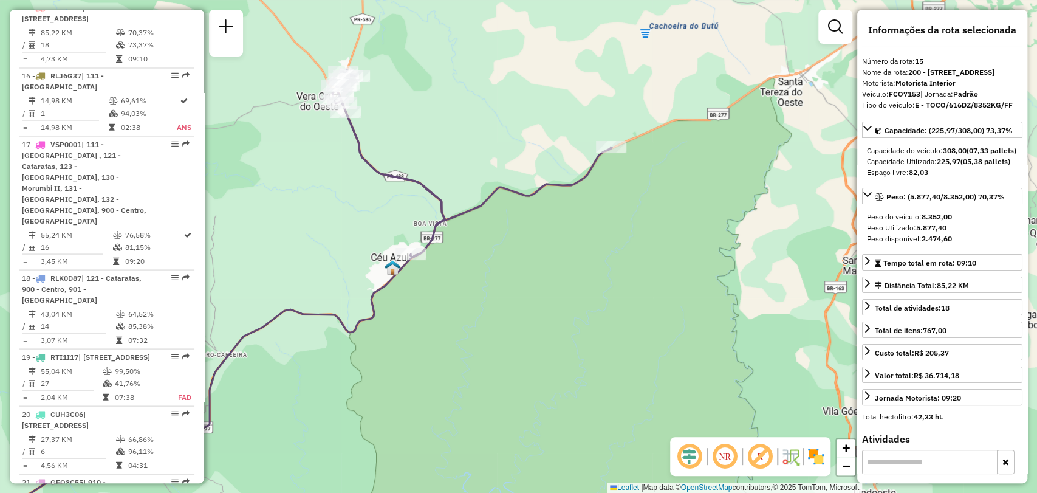
click at [679, 156] on div "Rota 8 - Placa GIU0950 32908226 - ECKHARDT E LIMA LTDA Rota 8 - Placa GIU0950 3…" at bounding box center [518, 246] width 1037 height 493
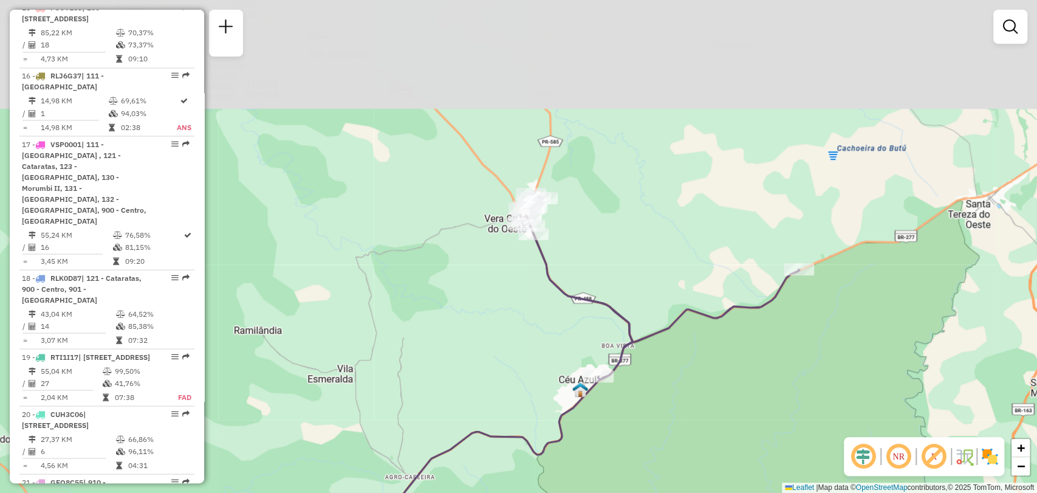
drag, startPoint x: 453, startPoint y: 118, endPoint x: 612, endPoint y: 380, distance: 306.6
click at [612, 380] on div "Janela de atendimento Grade de atendimento Capacidade Transportadoras Veículos …" at bounding box center [518, 246] width 1037 height 493
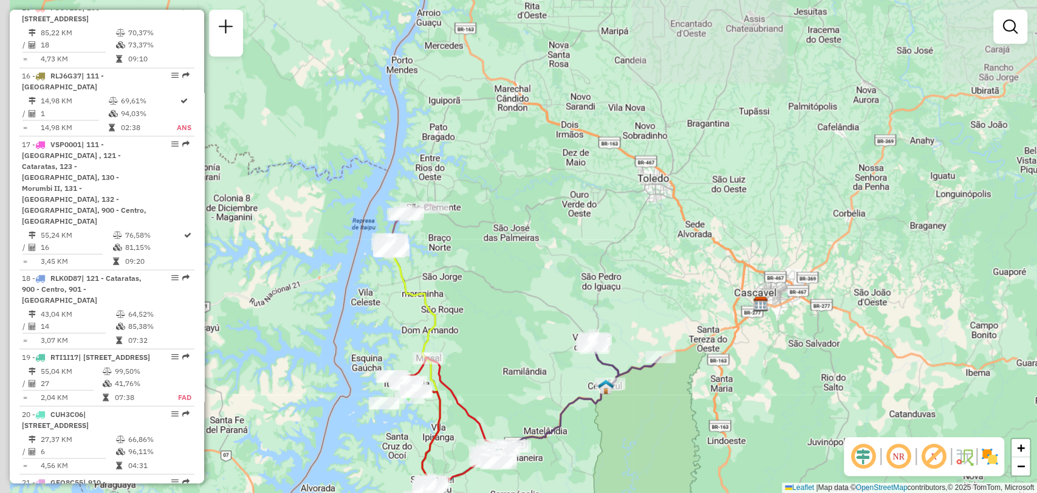
drag, startPoint x: 396, startPoint y: 225, endPoint x: 487, endPoint y: 283, distance: 108.2
click at [487, 283] on div "Janela de atendimento Grade de atendimento Capacidade Transportadoras Veículos …" at bounding box center [518, 246] width 1037 height 493
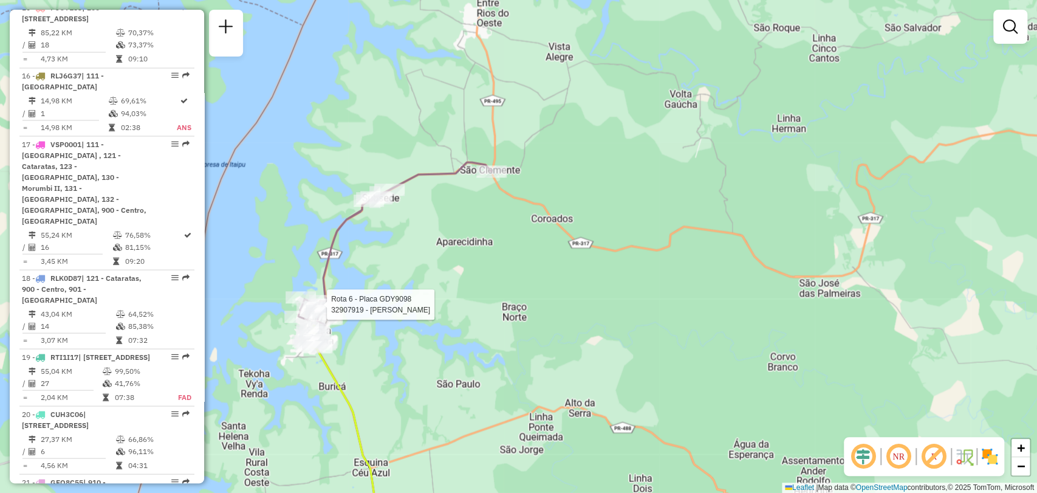
select select "**********"
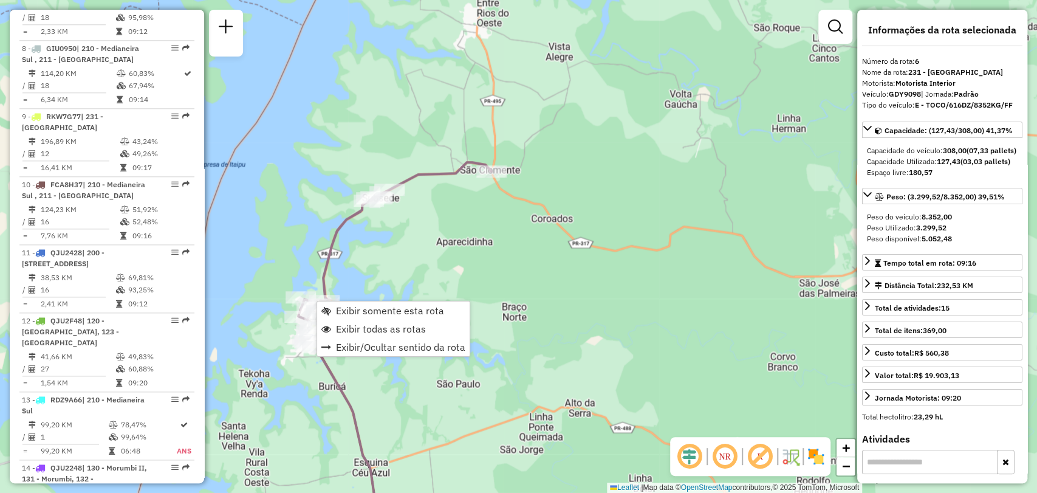
scroll to position [826, 0]
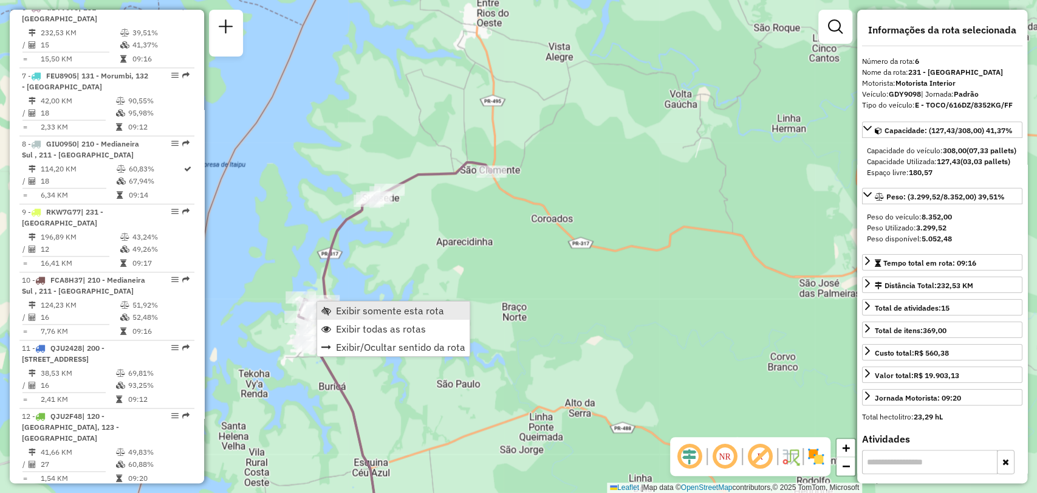
click at [343, 307] on span "Exibir somente esta rota" at bounding box center [390, 311] width 108 height 10
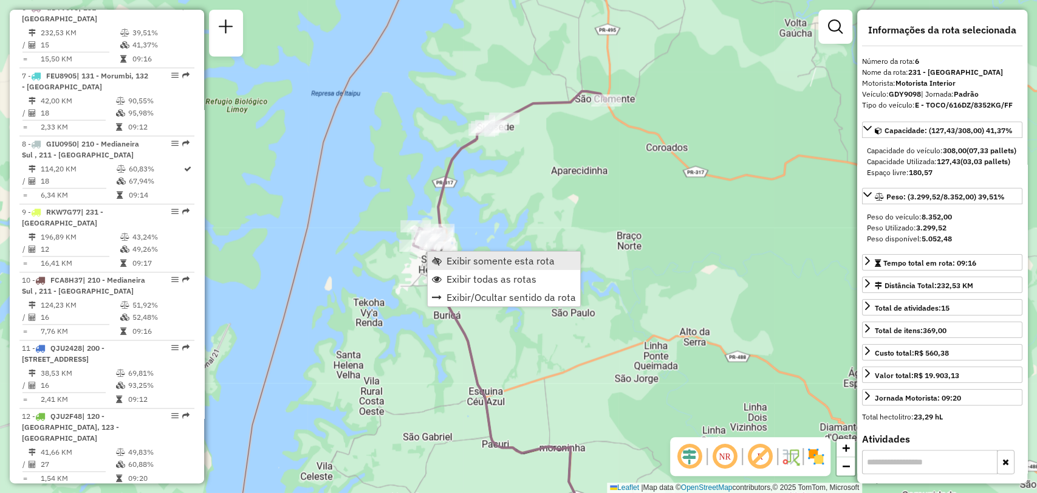
click at [488, 262] on span "Exibir somente esta rota" at bounding box center [501, 261] width 108 height 10
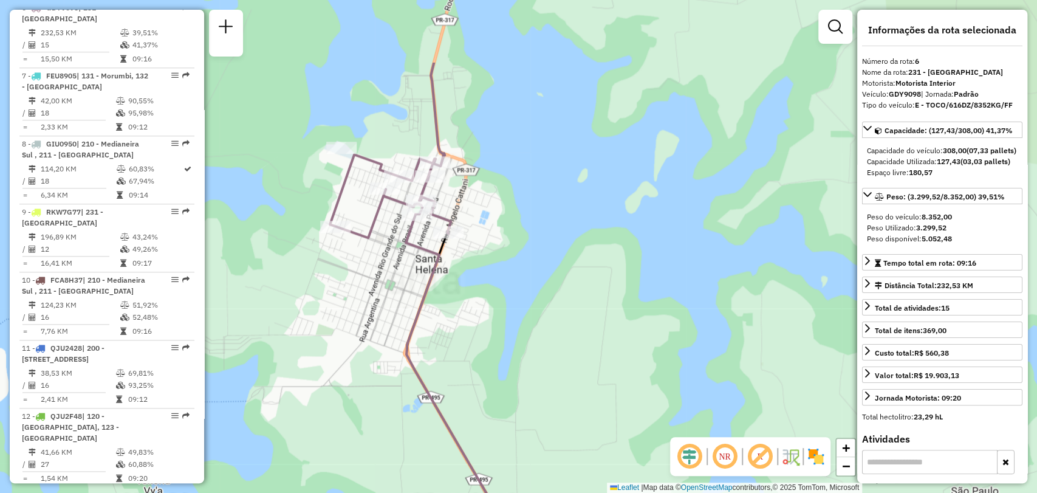
drag, startPoint x: 479, startPoint y: 249, endPoint x: 434, endPoint y: 399, distance: 156.7
click at [428, 416] on div "Janela de atendimento Grade de atendimento Capacidade Transportadoras Veículos …" at bounding box center [518, 246] width 1037 height 493
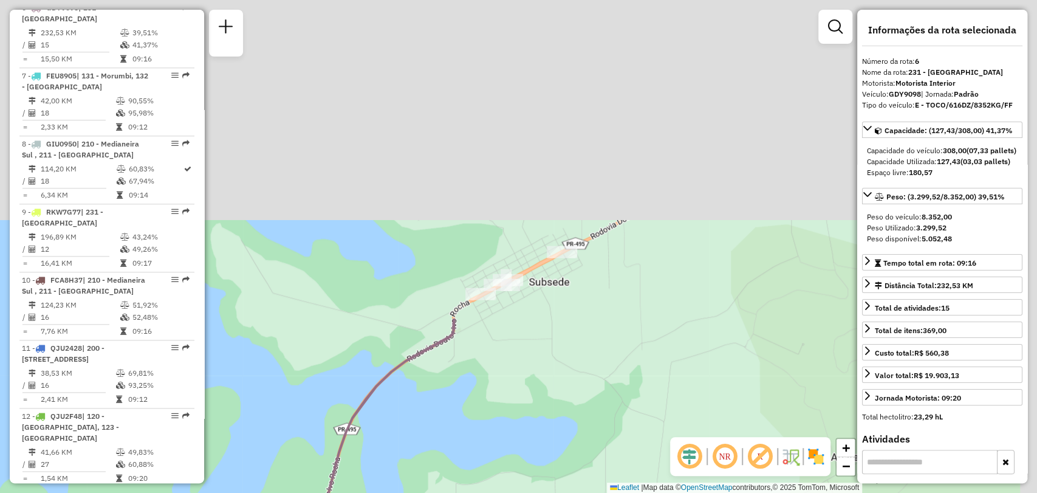
drag, startPoint x: 488, startPoint y: 147, endPoint x: 459, endPoint y: 451, distance: 305.8
click at [407, 492] on html "Aguarde... Pop-up bloqueado! Seu navegador bloqueou automáticamente a abertura …" at bounding box center [518, 246] width 1037 height 493
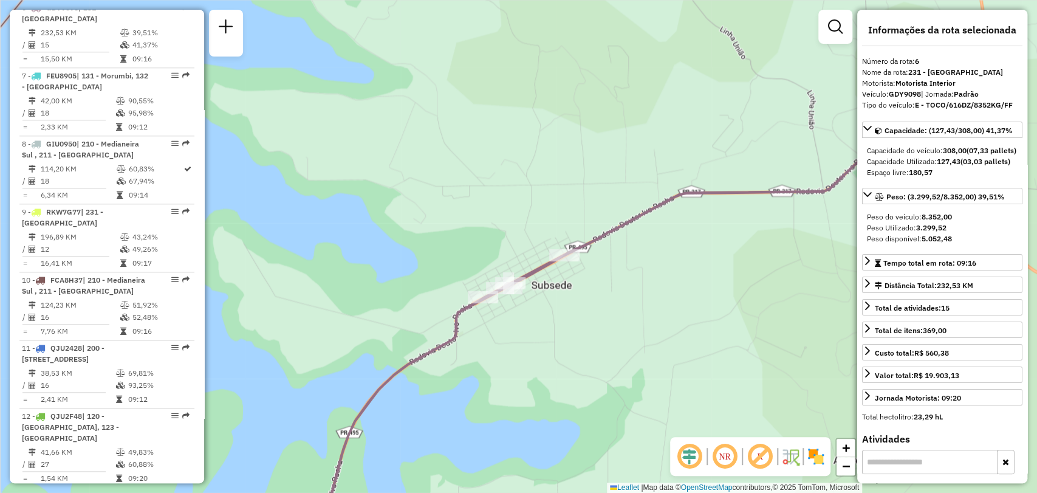
drag, startPoint x: 498, startPoint y: 378, endPoint x: 758, endPoint y: 80, distance: 394.9
click at [758, 82] on div "Janela de atendimento Grade de atendimento Capacidade Transportadoras Veículos …" at bounding box center [518, 246] width 1037 height 493
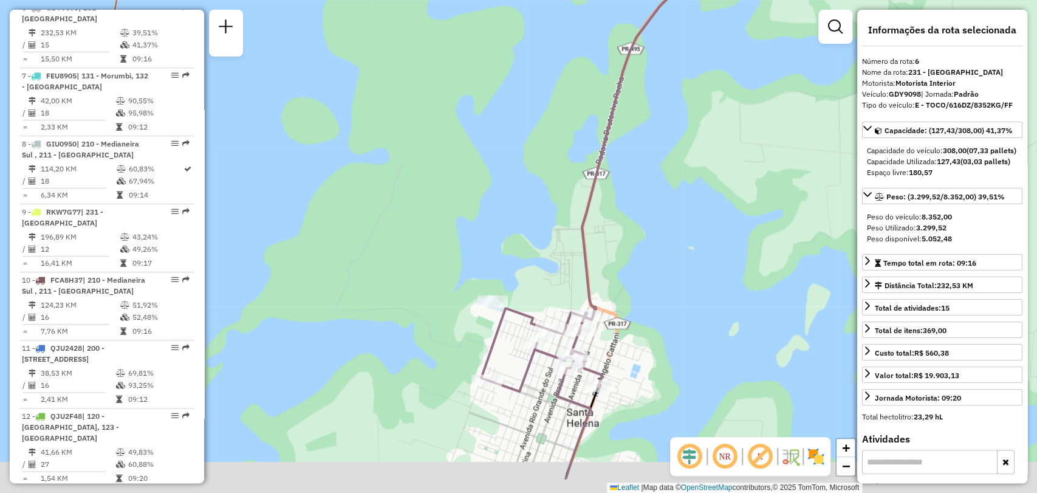
drag, startPoint x: 617, startPoint y: 328, endPoint x: 618, endPoint y: -38, distance: 365.7
click at [618, 0] on html "Aguarde... Pop-up bloqueado! Seu navegador bloqueou automáticamente a abertura …" at bounding box center [518, 246] width 1037 height 493
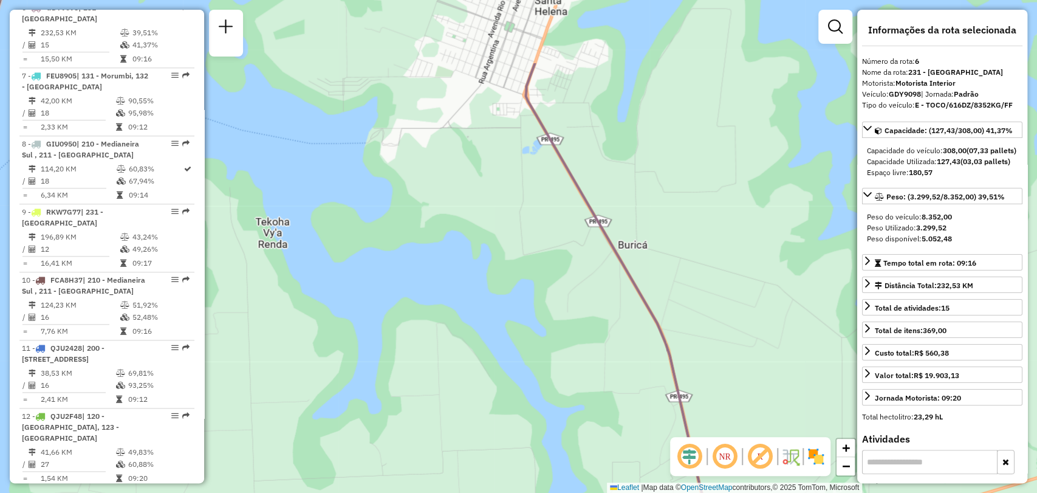
drag, startPoint x: 585, startPoint y: 162, endPoint x: 583, endPoint y: 230, distance: 68.1
click at [584, 231] on div "Janela de atendimento Grade de atendimento Capacidade Transportadoras Veículos …" at bounding box center [518, 246] width 1037 height 493
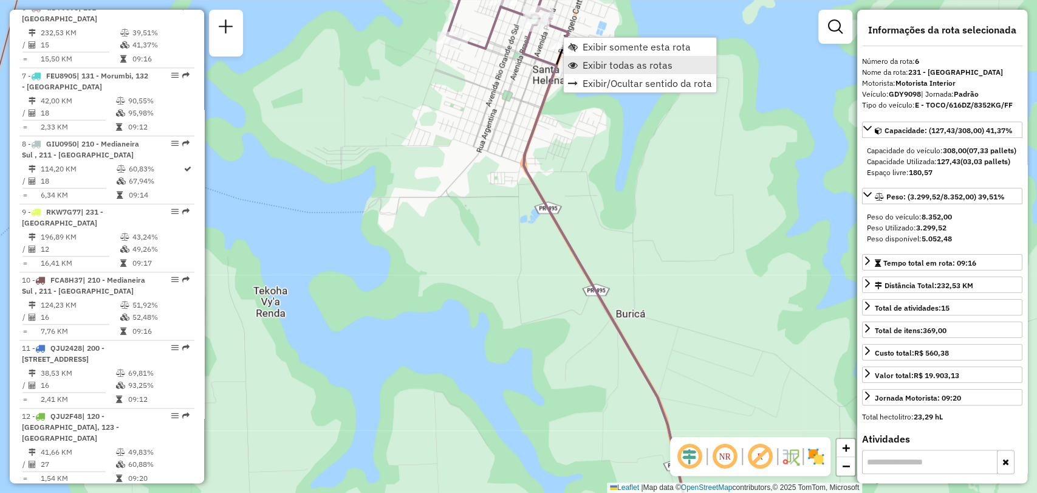
click at [607, 60] on span "Exibir todas as rotas" at bounding box center [628, 65] width 90 height 10
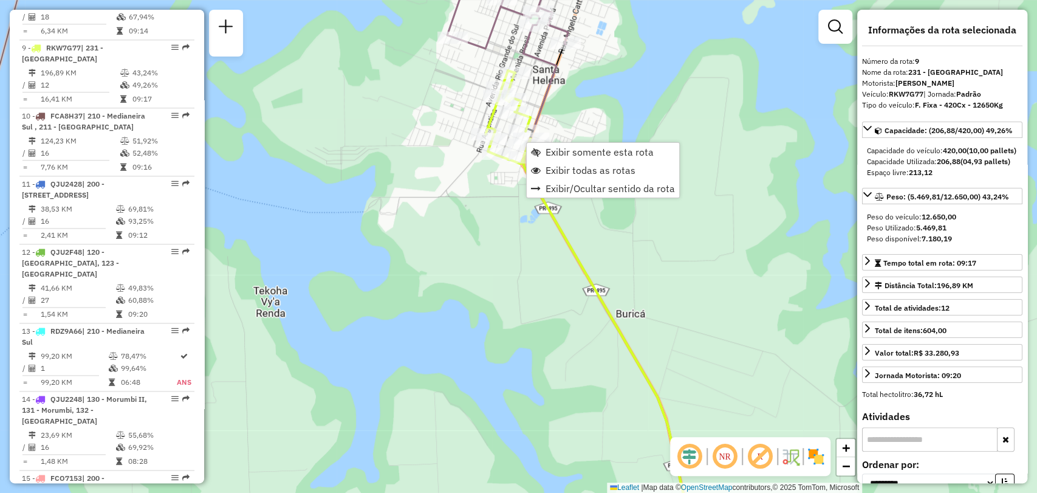
scroll to position [1030, 0]
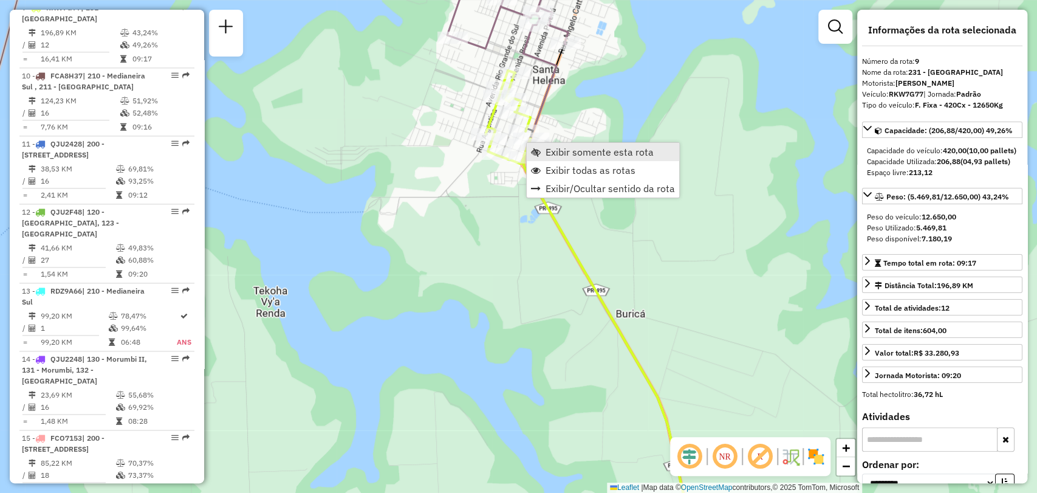
click at [563, 157] on span "Exibir somente esta rota" at bounding box center [600, 152] width 108 height 10
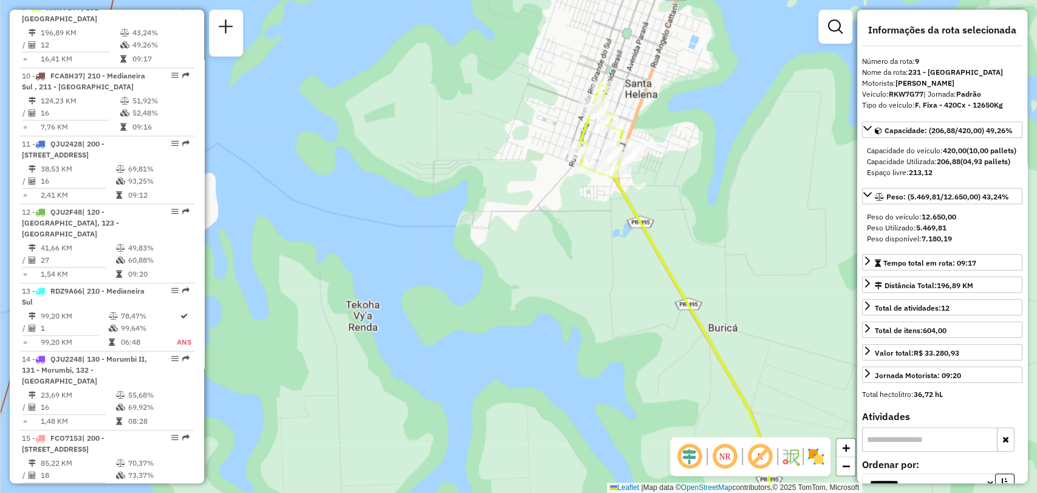
drag, startPoint x: 566, startPoint y: 93, endPoint x: 524, endPoint y: 117, distance: 47.6
click at [524, 117] on div "Janela de atendimento Grade de atendimento Capacidade Transportadoras Veículos …" at bounding box center [518, 246] width 1037 height 493
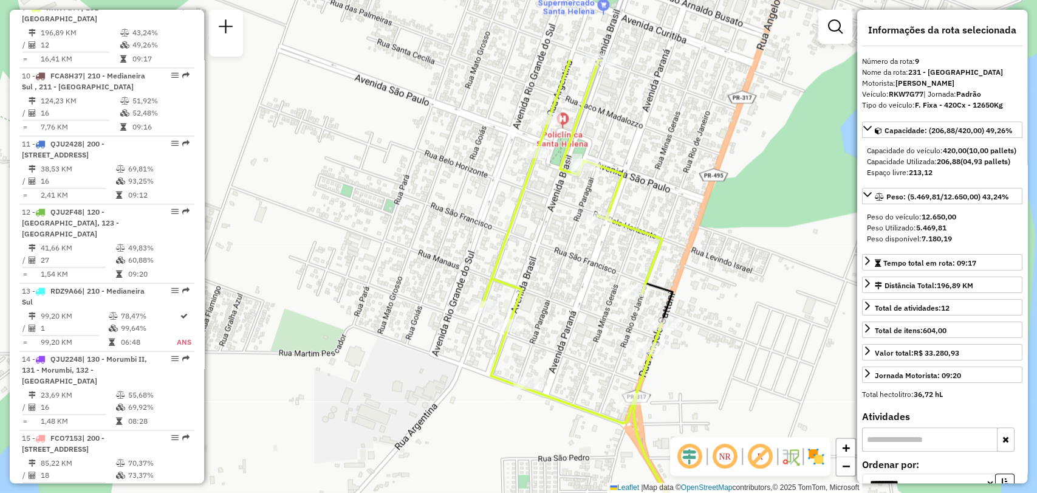
drag, startPoint x: 671, startPoint y: 145, endPoint x: 624, endPoint y: 252, distance: 116.4
click at [624, 252] on div "Janela de atendimento Grade de atendimento Capacidade Transportadoras Veículos …" at bounding box center [518, 246] width 1037 height 493
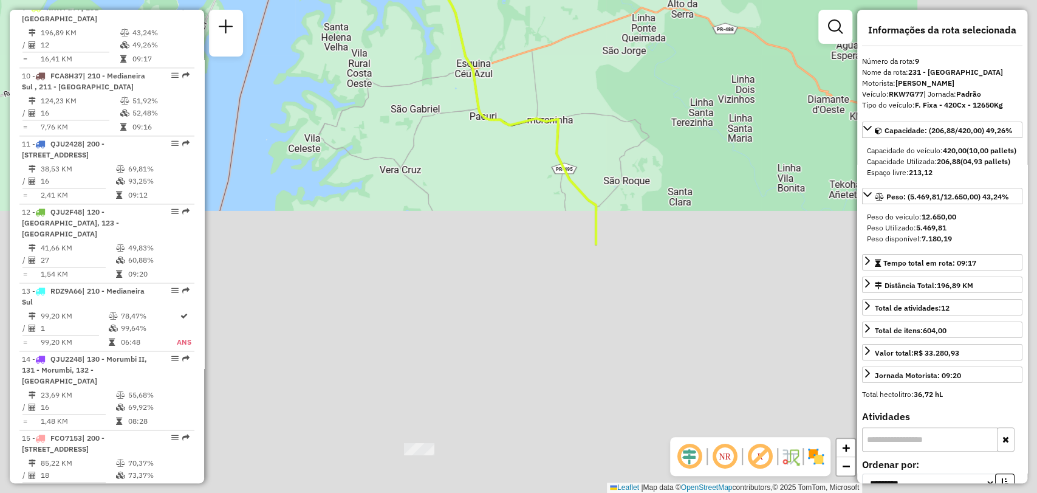
drag, startPoint x: 482, startPoint y: 87, endPoint x: 341, endPoint y: -15, distance: 173.7
click at [341, 0] on html "Aguarde... Pop-up bloqueado! Seu navegador bloqueou automáticamente a abertura …" at bounding box center [518, 246] width 1037 height 493
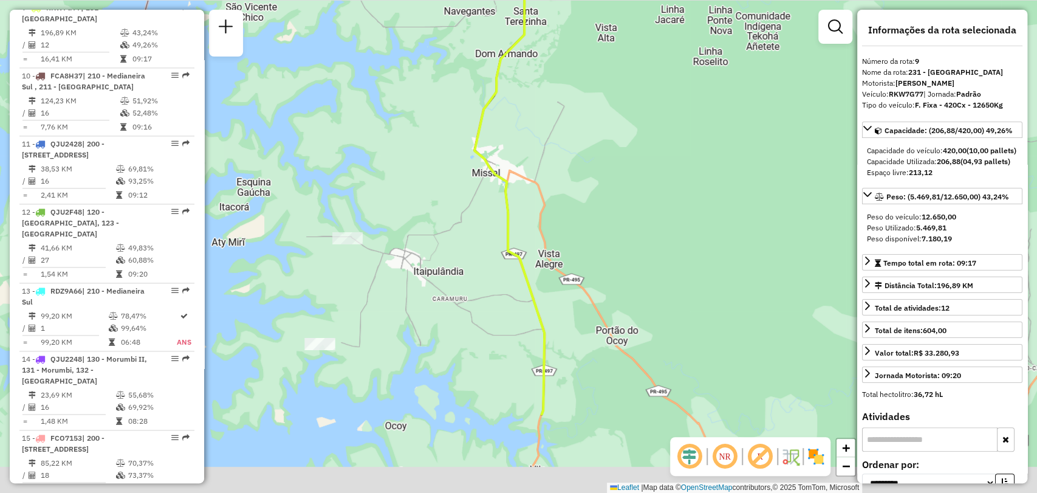
drag, startPoint x: 394, startPoint y: 160, endPoint x: 442, endPoint y: -12, distance: 177.9
click at [442, 0] on html "Aguarde... Pop-up bloqueado! Seu navegador bloqueou automáticamente a abertura …" at bounding box center [518, 246] width 1037 height 493
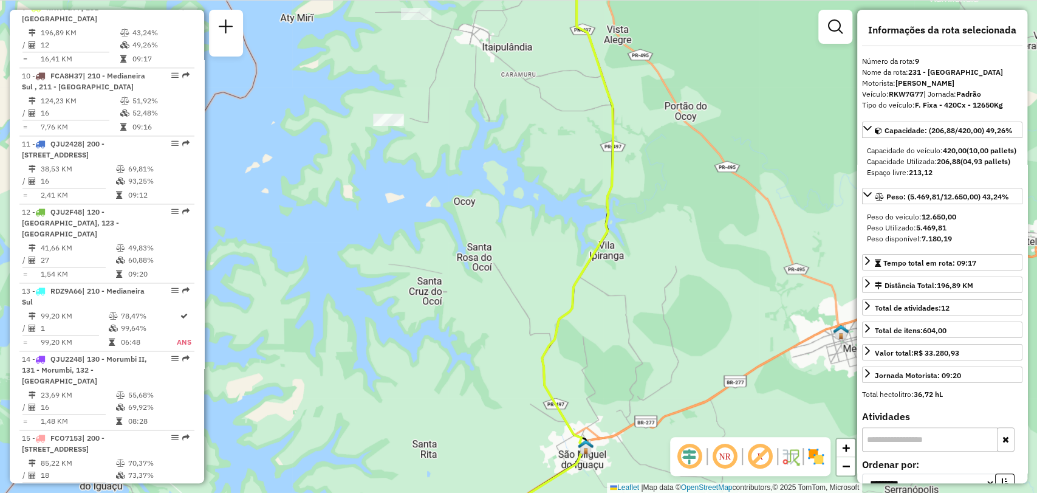
drag, startPoint x: 471, startPoint y: 306, endPoint x: 495, endPoint y: 156, distance: 151.3
click at [495, 159] on div "Janela de atendimento Grade de atendimento Capacidade Transportadoras Veículos …" at bounding box center [518, 246] width 1037 height 493
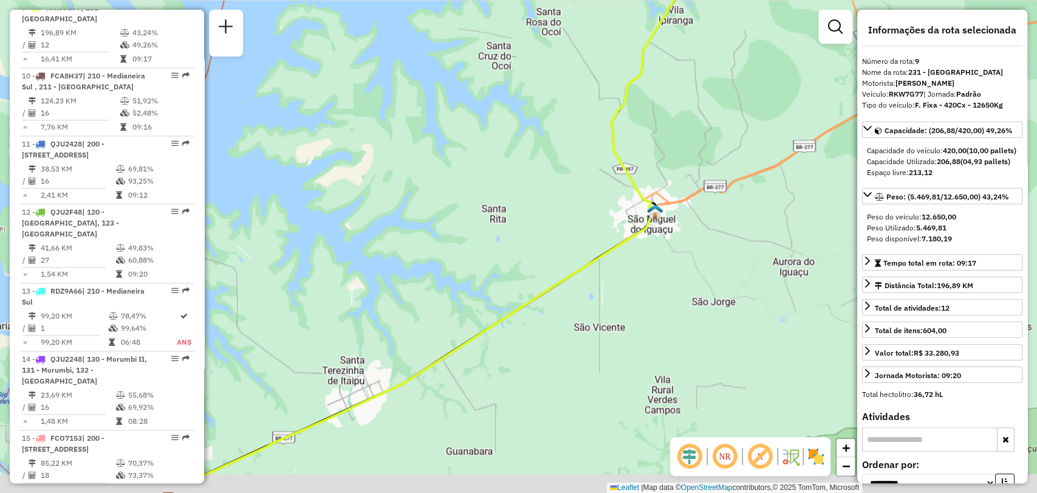
drag, startPoint x: 528, startPoint y: 266, endPoint x: 741, endPoint y: -16, distance: 354.0
click at [741, 0] on html "Aguarde... Pop-up bloqueado! Seu navegador bloqueou automáticamente a abertura …" at bounding box center [518, 246] width 1037 height 493
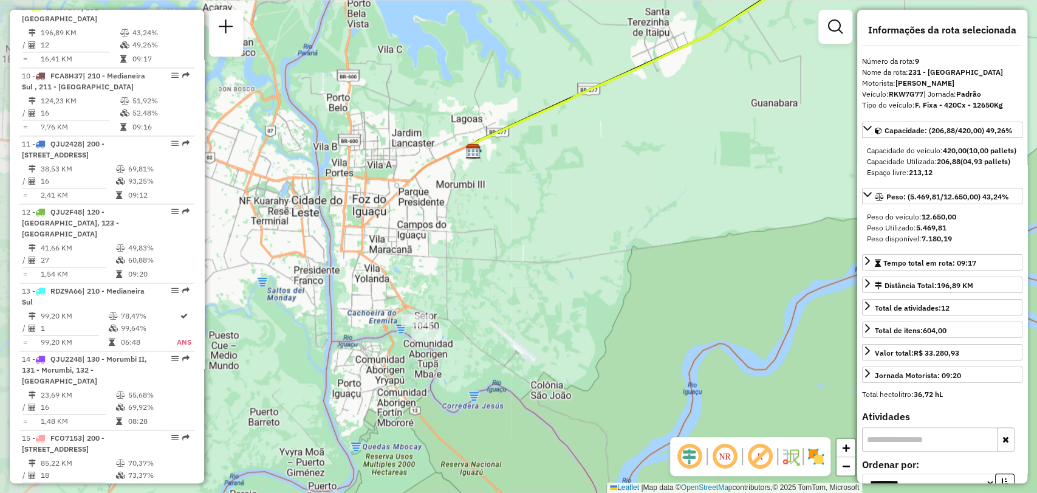
drag, startPoint x: 364, startPoint y: 252, endPoint x: 403, endPoint y: 220, distance: 51.0
click at [403, 220] on div "Janela de atendimento Grade de atendimento Capacidade Transportadoras Veículos …" at bounding box center [518, 246] width 1037 height 493
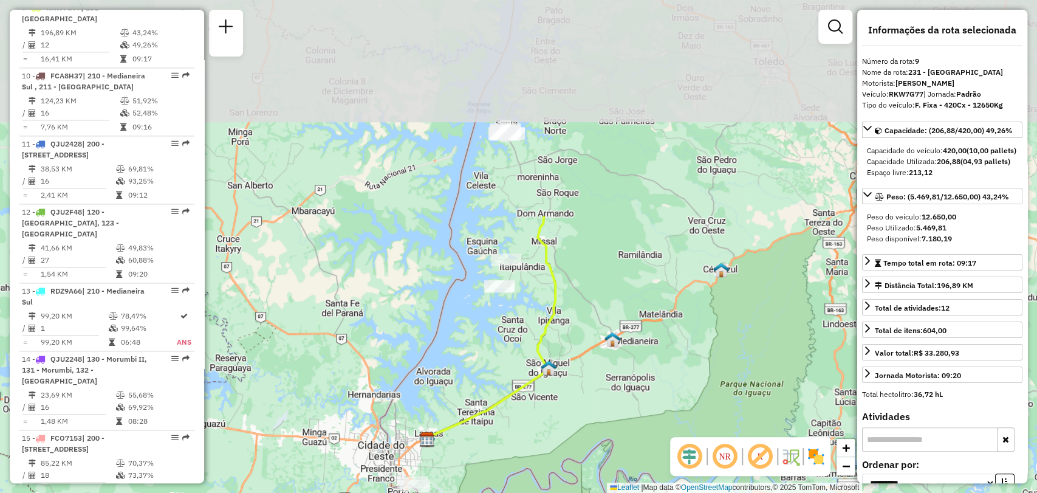
drag, startPoint x: 617, startPoint y: 26, endPoint x: 580, endPoint y: 292, distance: 268.8
click at [580, 292] on div "Janela de atendimento Grade de atendimento Capacidade Transportadoras Veículos …" at bounding box center [518, 246] width 1037 height 493
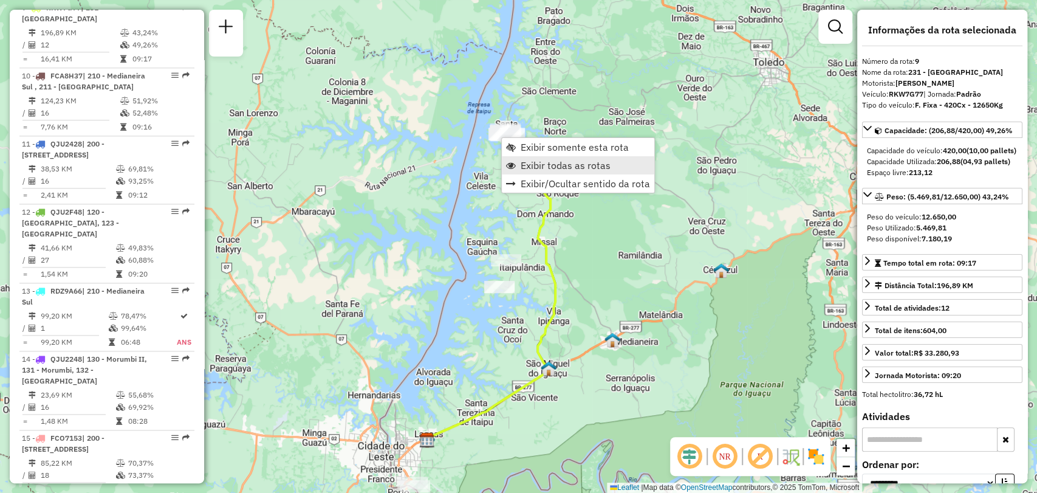
click at [559, 166] on span "Exibir todas as rotas" at bounding box center [566, 165] width 90 height 10
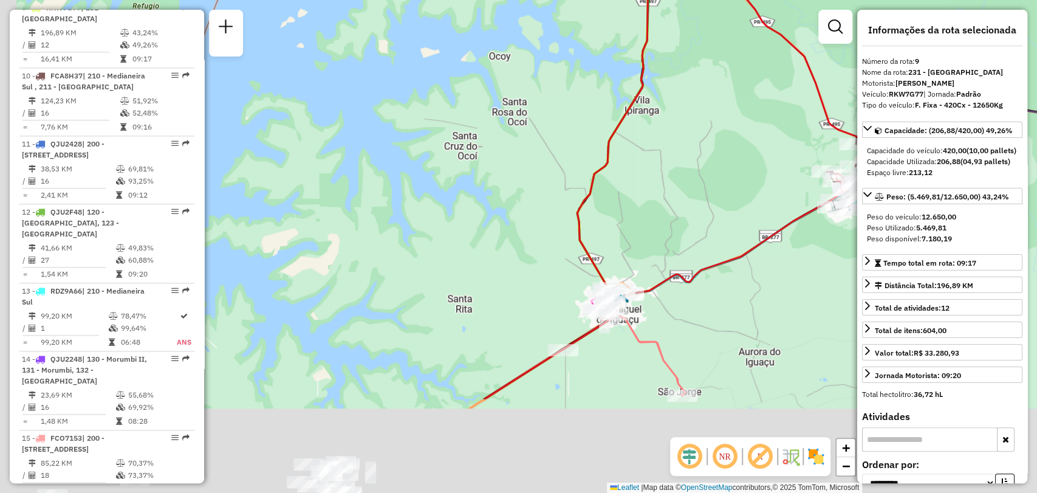
drag, startPoint x: 544, startPoint y: 336, endPoint x: 625, endPoint y: -17, distance: 362.2
click at [625, 0] on html "Aguarde... Pop-up bloqueado! Seu navegador bloqueou automáticamente a abertura …" at bounding box center [518, 246] width 1037 height 493
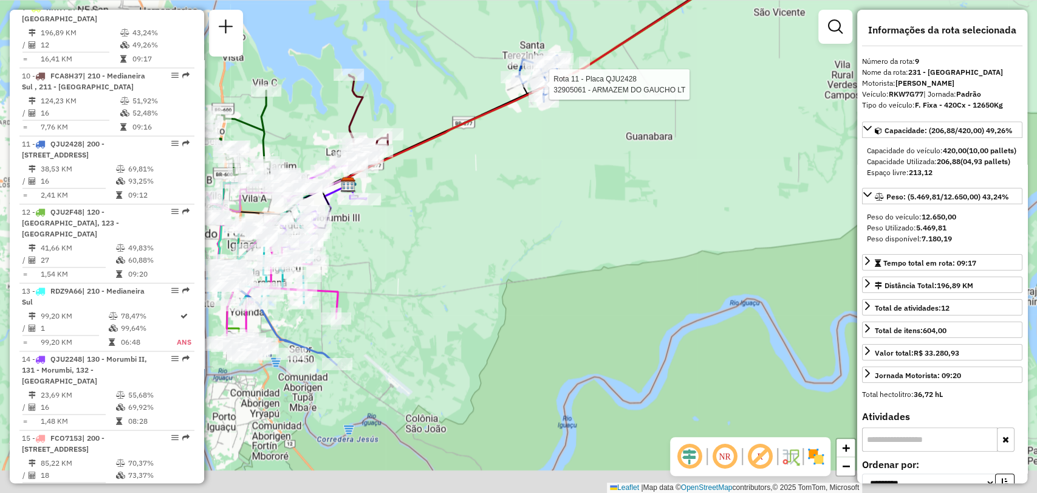
drag, startPoint x: 380, startPoint y: 205, endPoint x: 420, endPoint y: 185, distance: 45.4
click at [381, 193] on div at bounding box center [366, 199] width 30 height 12
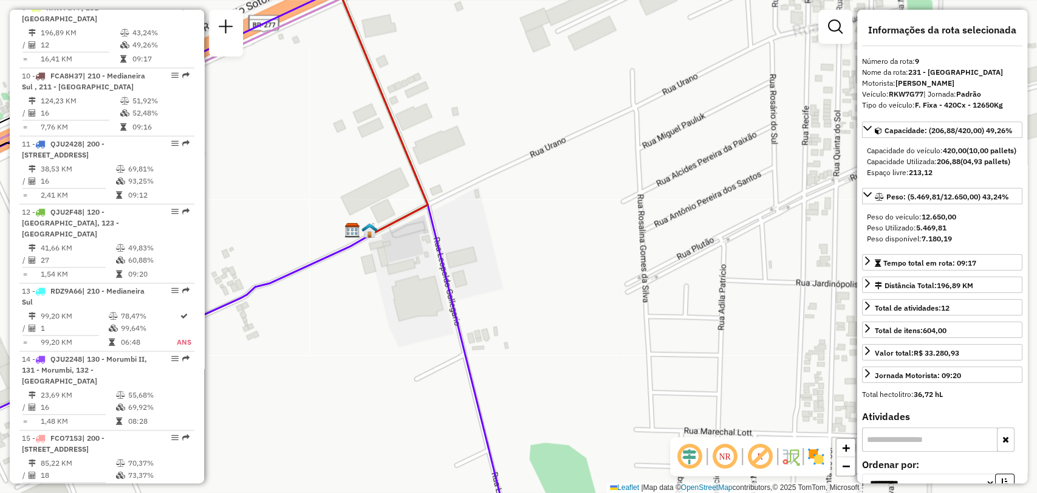
drag, startPoint x: 468, startPoint y: 142, endPoint x: 552, endPoint y: 74, distance: 107.6
click at [552, 74] on div "Rota 11 - Placa QJU2428 32905061 - ARMAZEM DO GAUCHO LT [PERSON_NAME] de atendi…" at bounding box center [518, 246] width 1037 height 493
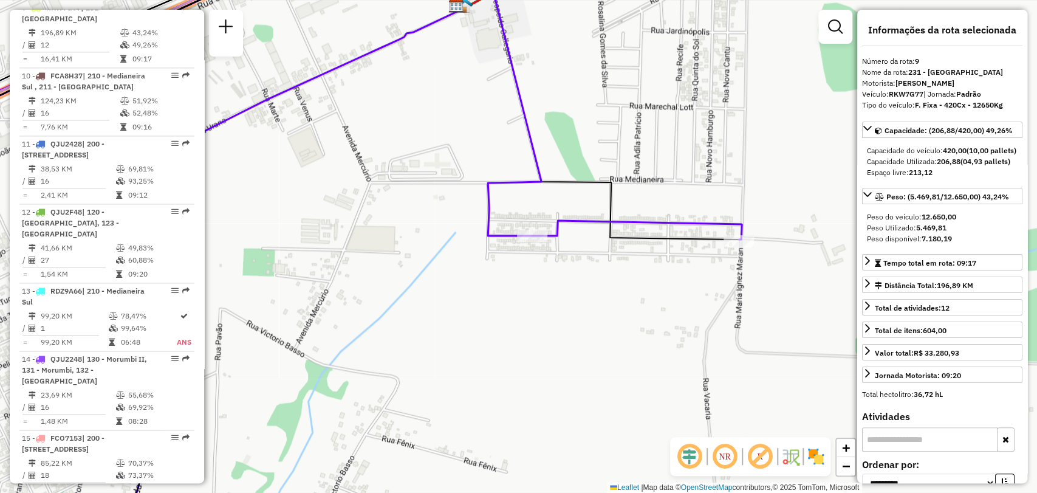
drag, startPoint x: 424, startPoint y: 190, endPoint x: 710, endPoint y: 97, distance: 300.5
click at [710, 97] on div "Rota 11 - Placa QJU2428 32905061 - ARMAZEM DO GAUCHO LT [PERSON_NAME] de atendi…" at bounding box center [518, 246] width 1037 height 493
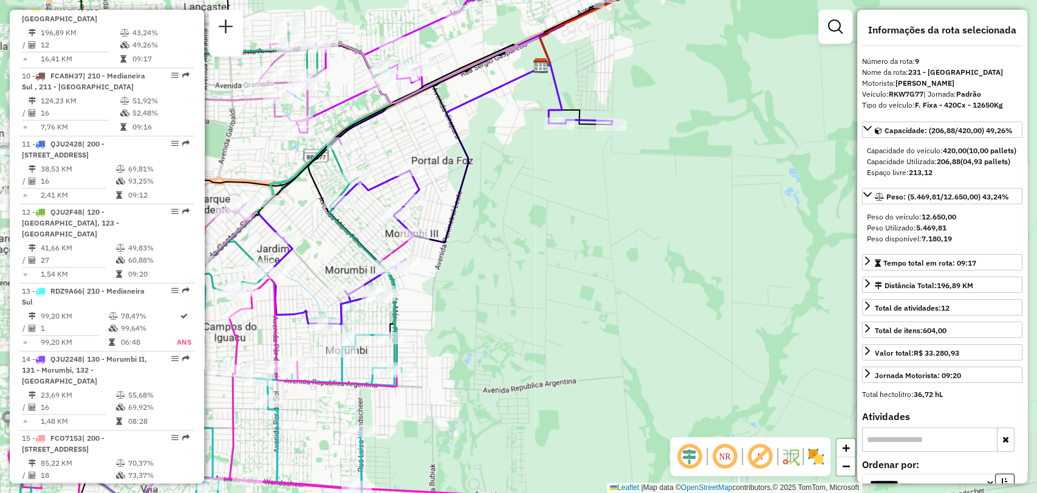
drag, startPoint x: 554, startPoint y: 78, endPoint x: 479, endPoint y: 118, distance: 85.3
click at [479, 117] on div "Rota 11 - Placa QJU2428 32905061 - ARMAZEM DO GAUCHO LT [PERSON_NAME] de atendi…" at bounding box center [518, 246] width 1037 height 493
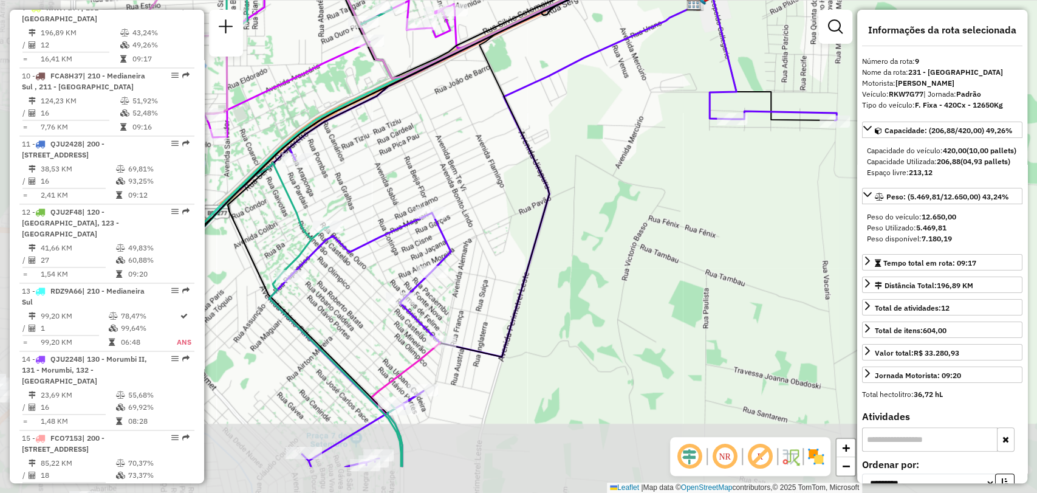
drag, startPoint x: 345, startPoint y: 221, endPoint x: 473, endPoint y: 178, distance: 134.5
click at [515, 151] on icon at bounding box center [576, 150] width 273 height 411
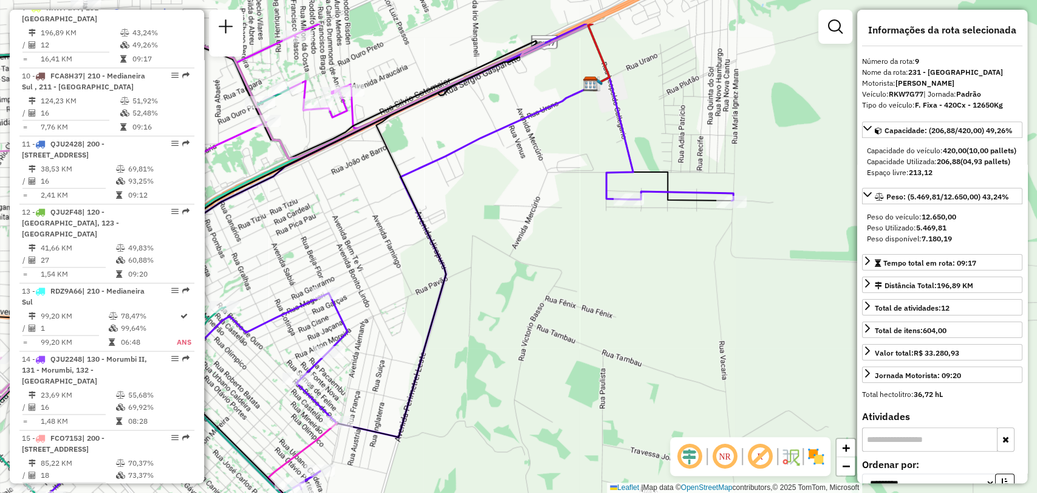
drag, startPoint x: 571, startPoint y: 83, endPoint x: 497, endPoint y: 146, distance: 97.4
click at [486, 148] on div "Rota 11 - Placa QJU2428 32905061 - ARMAZEM DO GAUCHO LT [PERSON_NAME] de atendi…" at bounding box center [518, 246] width 1037 height 493
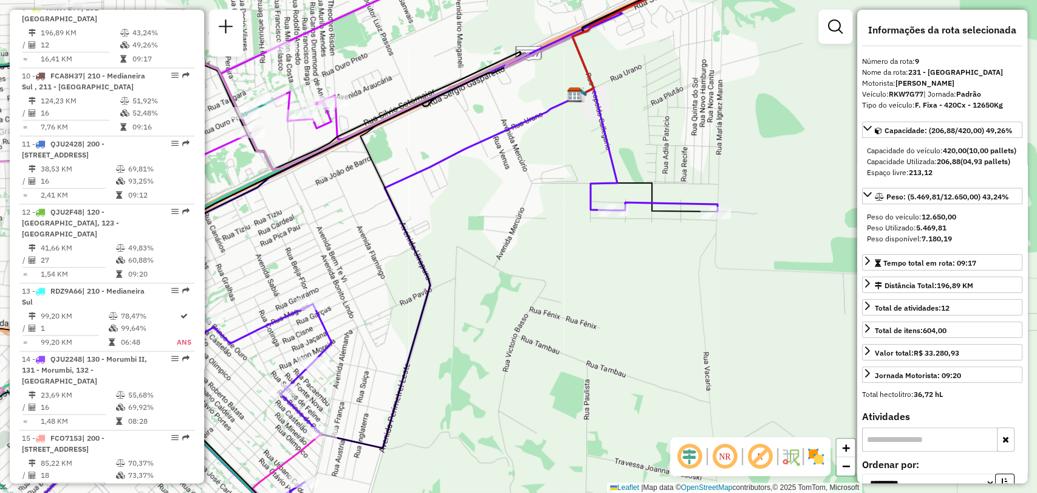
drag, startPoint x: 540, startPoint y: 127, endPoint x: 516, endPoint y: 143, distance: 29.3
click at [516, 143] on div "Rota 11 - Placa QJU2428 32905061 - ARMAZEM DO GAUCHO LT [PERSON_NAME] de atendi…" at bounding box center [518, 246] width 1037 height 493
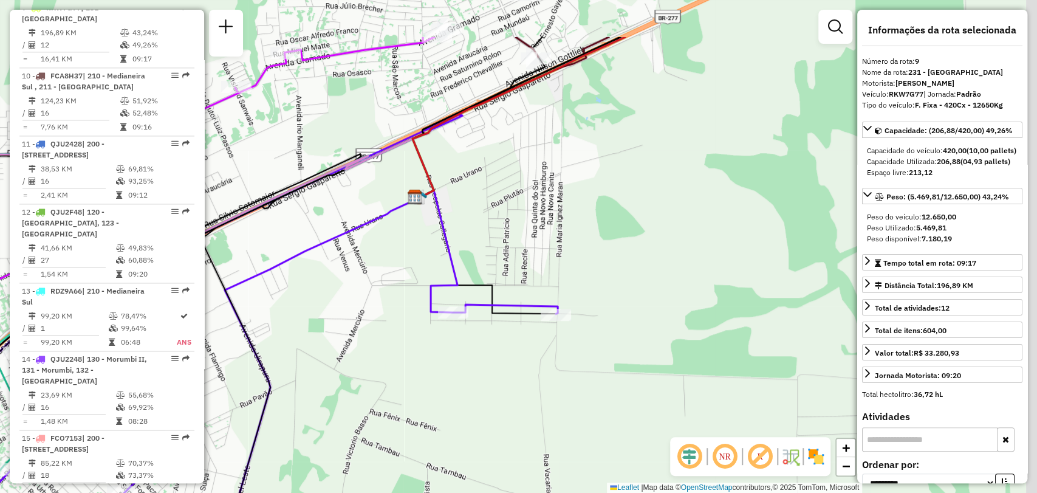
drag, startPoint x: 547, startPoint y: 132, endPoint x: 527, endPoint y: 147, distance: 24.8
click at [527, 147] on div "Rota 11 - Placa QJU2428 32905061 - ARMAZEM DO GAUCHO LT [PERSON_NAME] de atendi…" at bounding box center [518, 246] width 1037 height 493
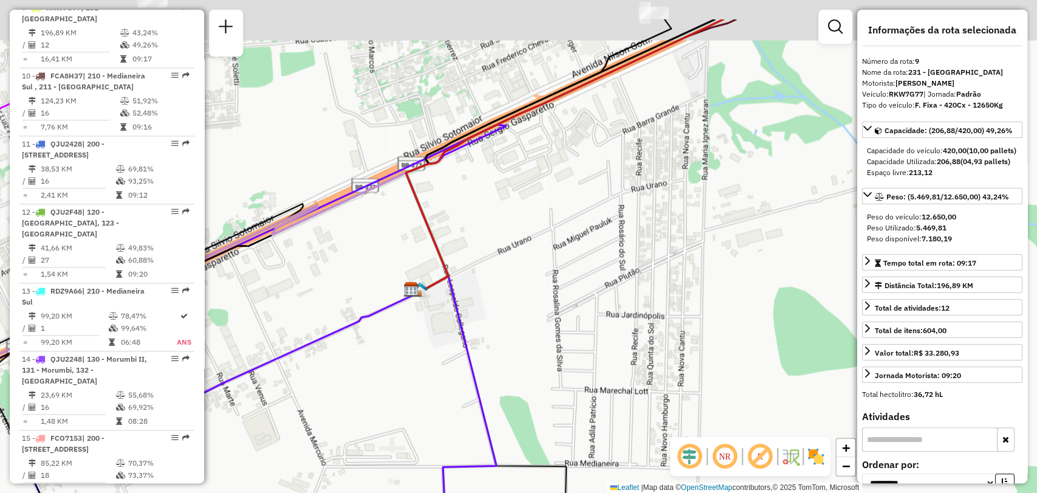
drag, startPoint x: 474, startPoint y: 166, endPoint x: 478, endPoint y: 176, distance: 9.8
click at [478, 176] on div "Rota 11 - Placa QJU2428 32905061 - ARMAZEM DO GAUCHO LT [PERSON_NAME] de atendi…" at bounding box center [518, 246] width 1037 height 493
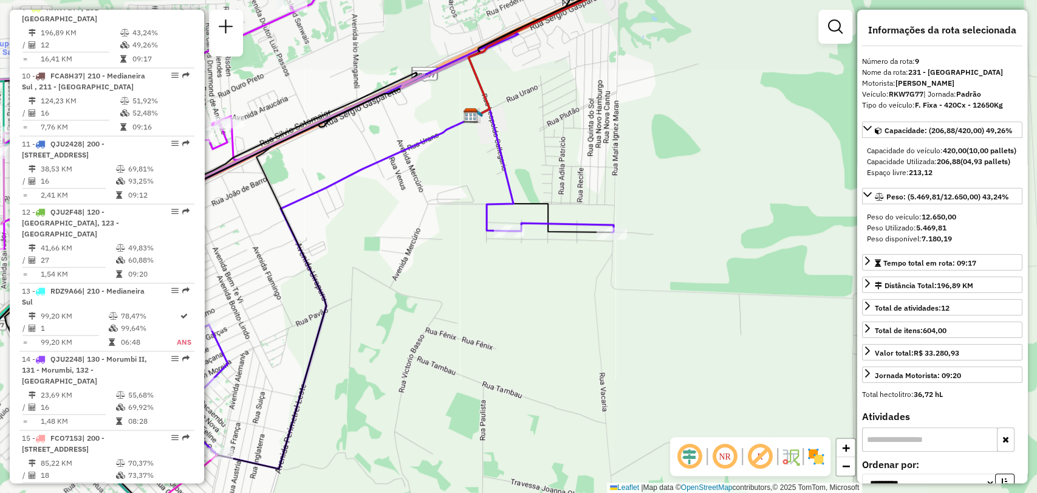
drag, startPoint x: 527, startPoint y: 99, endPoint x: 541, endPoint y: 129, distance: 33.4
click at [541, 129] on div "Rota 11 - Placa QJU2428 32905061 - ARMAZEM DO GAUCHO LT [PERSON_NAME] de atendi…" at bounding box center [518, 246] width 1037 height 493
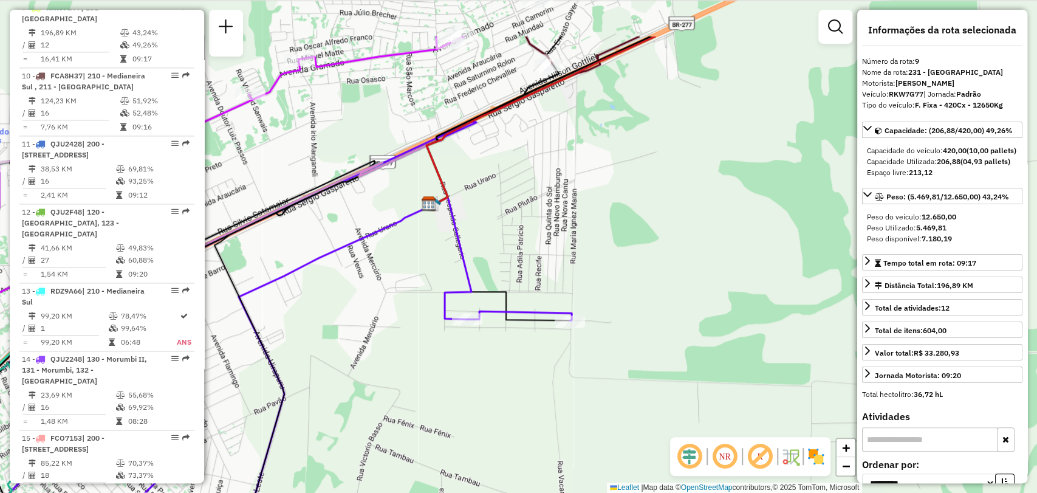
drag, startPoint x: 555, startPoint y: 109, endPoint x: 506, endPoint y: 194, distance: 98.5
click at [506, 194] on div "Rota 11 - Placa QJU2428 32905061 - ARMAZEM DO GAUCHO LT [PERSON_NAME] de atendi…" at bounding box center [518, 246] width 1037 height 493
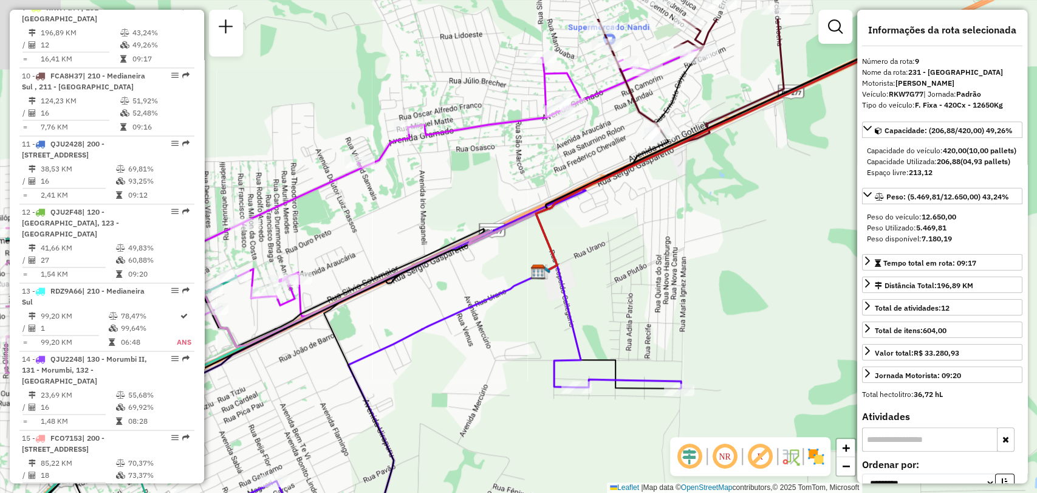
drag, startPoint x: 524, startPoint y: 146, endPoint x: 634, endPoint y: 215, distance: 130.2
click at [634, 215] on div "Rota 11 - Placa QJU2428 32905061 - ARMAZEM DO GAUCHO LT [PERSON_NAME] de atendi…" at bounding box center [518, 246] width 1037 height 493
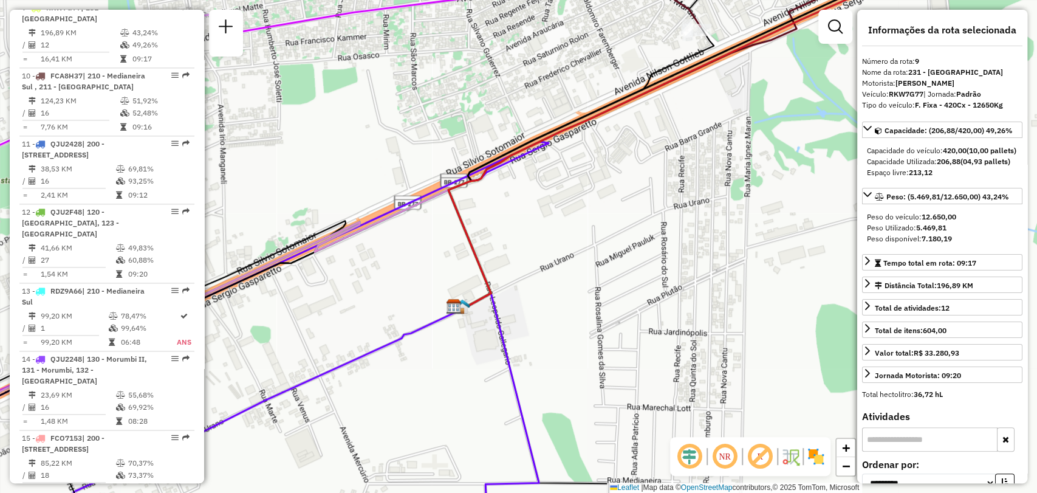
drag, startPoint x: 649, startPoint y: 205, endPoint x: 656, endPoint y: 155, distance: 50.3
click at [656, 157] on div "Rota 11 - Placa QJU2428 32905061 - ARMAZEM DO GAUCHO LT [PERSON_NAME] de atendi…" at bounding box center [518, 246] width 1037 height 493
